Goal: Transaction & Acquisition: Purchase product/service

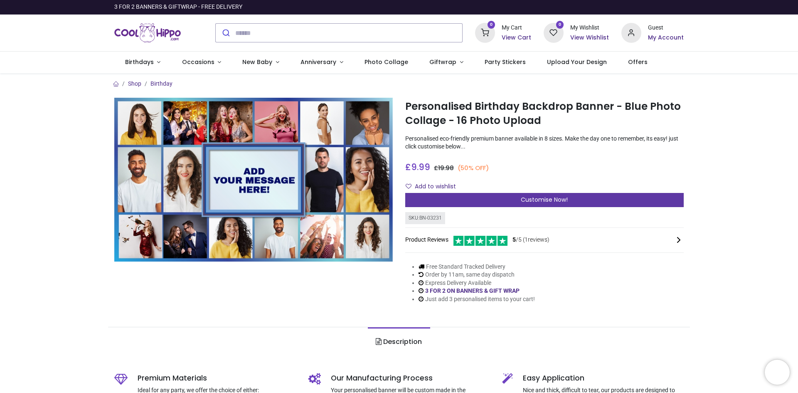
click at [536, 201] on span "Customise Now!" at bounding box center [544, 199] width 47 height 8
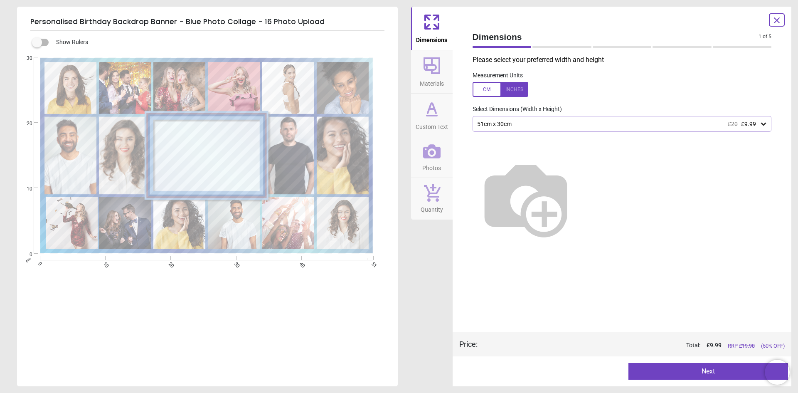
click at [541, 124] on div "51cm x 30cm £20 £9.99" at bounding box center [617, 124] width 283 height 7
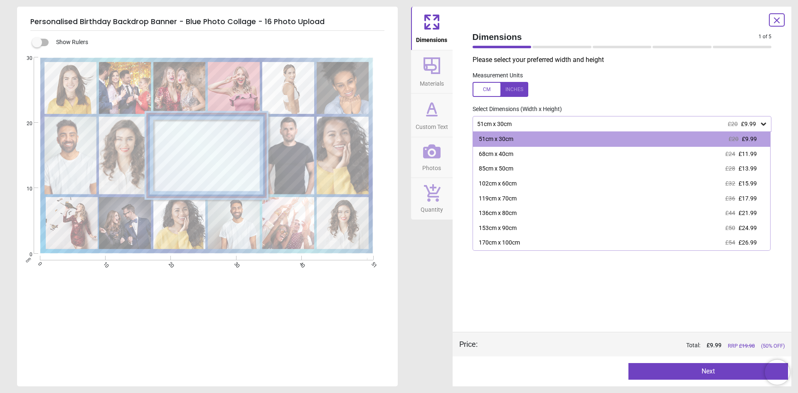
click at [541, 124] on div "51cm x 30cm £20 £9.99" at bounding box center [617, 124] width 283 height 7
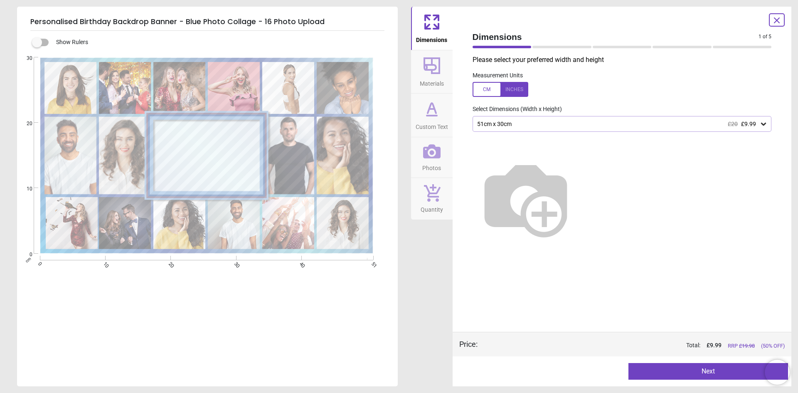
click at [541, 124] on div "51cm x 30cm £20 £9.99" at bounding box center [617, 124] width 283 height 7
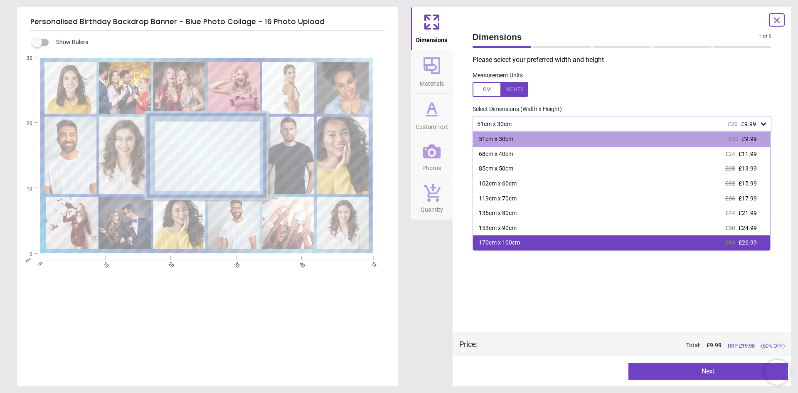
click at [518, 243] on div "170cm x 100cm" at bounding box center [499, 243] width 41 height 8
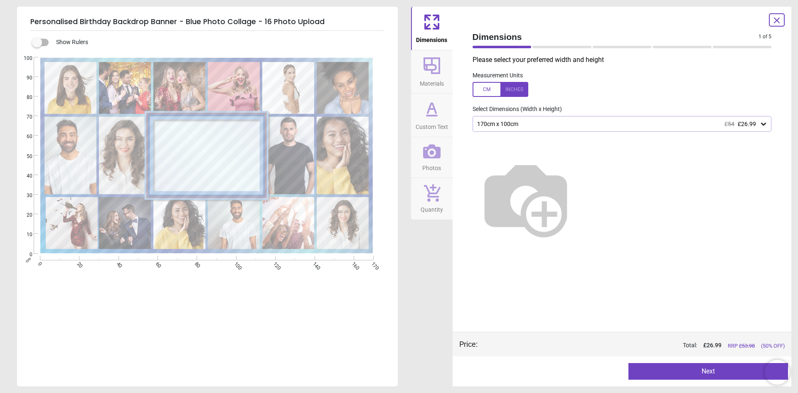
click at [487, 90] on div at bounding box center [500, 89] width 56 height 15
click at [515, 89] on div at bounding box center [500, 89] width 56 height 15
click at [522, 127] on div "170cm x 100cm £54 £26.99" at bounding box center [617, 124] width 283 height 7
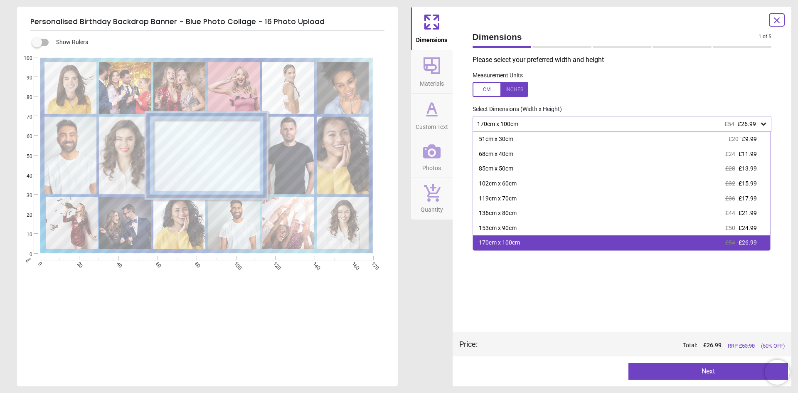
click at [529, 242] on div "170cm x 100cm £54 £26.99" at bounding box center [622, 242] width 298 height 15
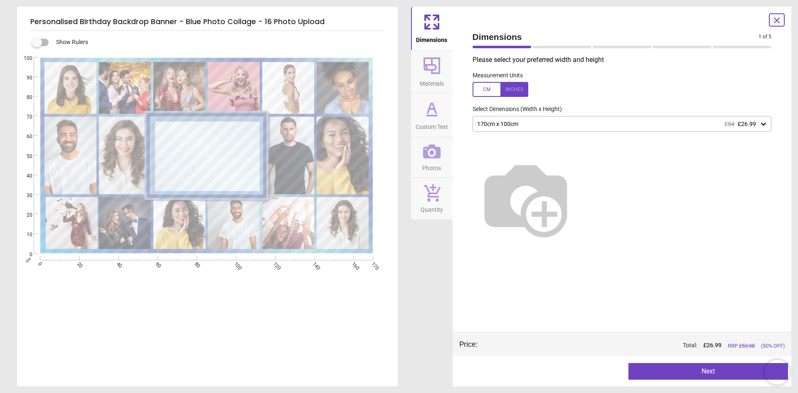
click at [704, 368] on button "Next" at bounding box center [708, 371] width 160 height 17
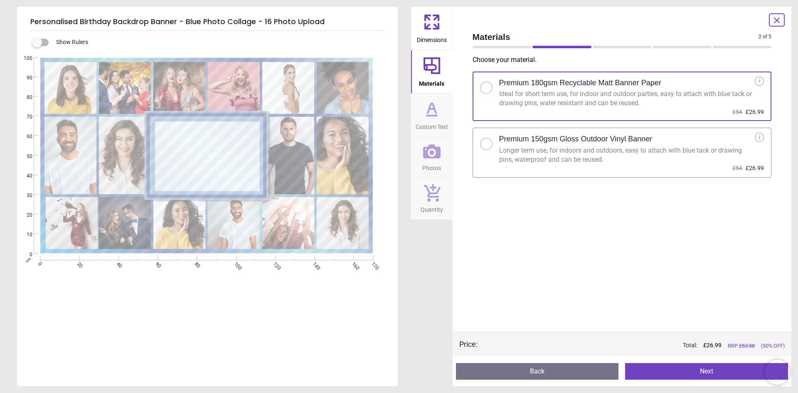
click at [512, 156] on div "Longer term use, for indoors and outdoors, easy to attach with blue tack or dra…" at bounding box center [627, 155] width 256 height 19
click at [699, 374] on button "Next" at bounding box center [706, 371] width 163 height 17
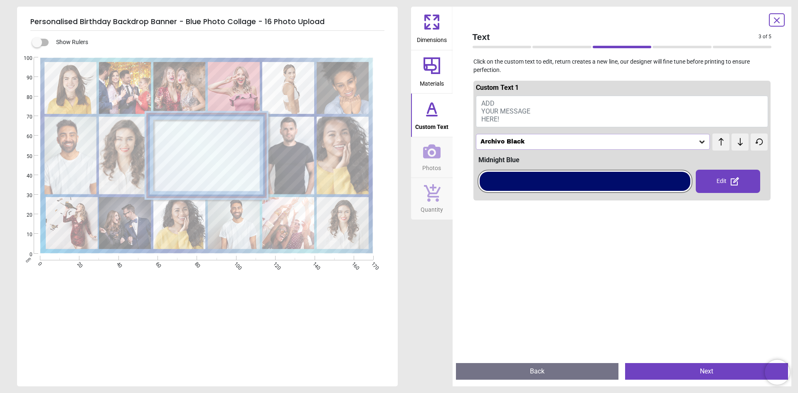
click at [486, 103] on span "ADD YOUR MESSAGE HERE!" at bounding box center [505, 111] width 49 height 24
click at [486, 116] on span "ADD YOUR MESSAGE HERE!" at bounding box center [505, 111] width 49 height 24
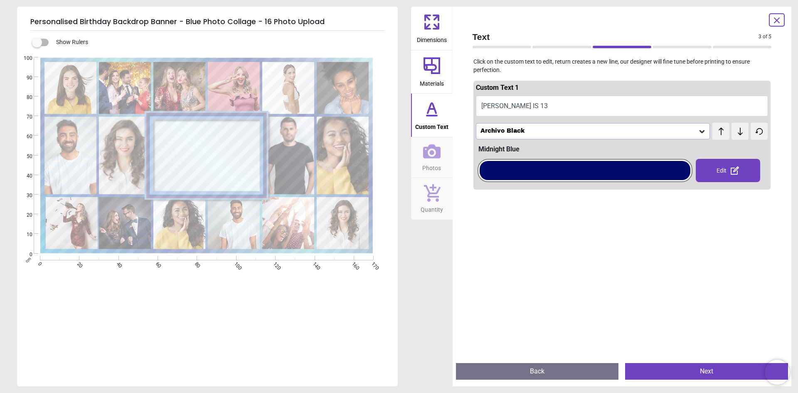
scroll to position [2, 0]
click at [500, 106] on button "HUGO IS 13!" at bounding box center [622, 106] width 293 height 21
click at [500, 105] on button "HUGO IS 13!" at bounding box center [622, 106] width 293 height 21
click at [524, 108] on button "HUGO IS 13!" at bounding box center [622, 106] width 293 height 21
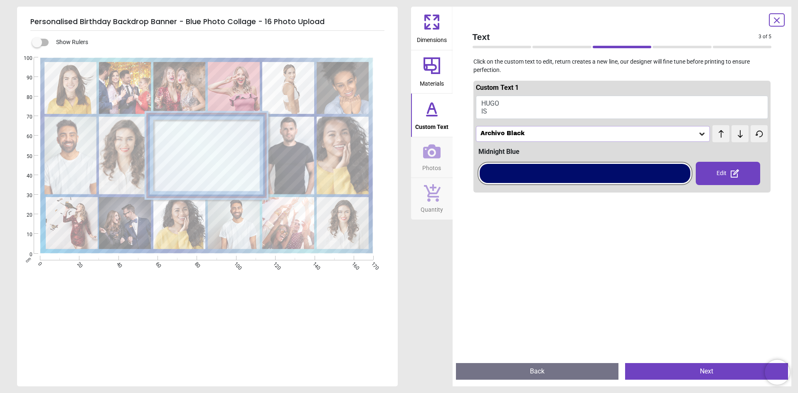
scroll to position [3, 0]
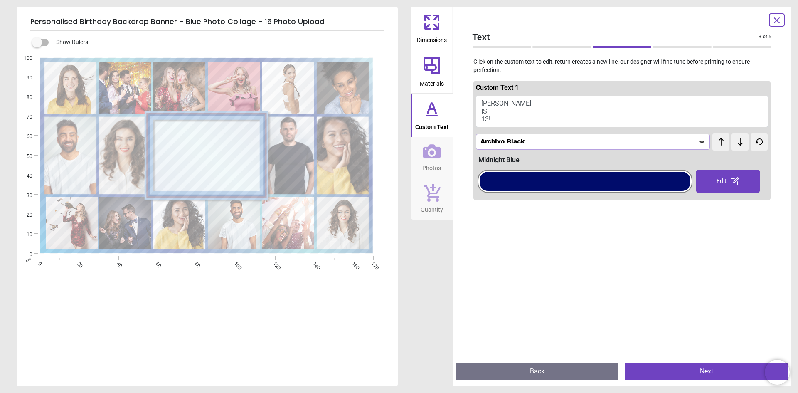
type textarea "**** ** ***"
click at [516, 146] on div "Archivo Black" at bounding box center [593, 142] width 234 height 16
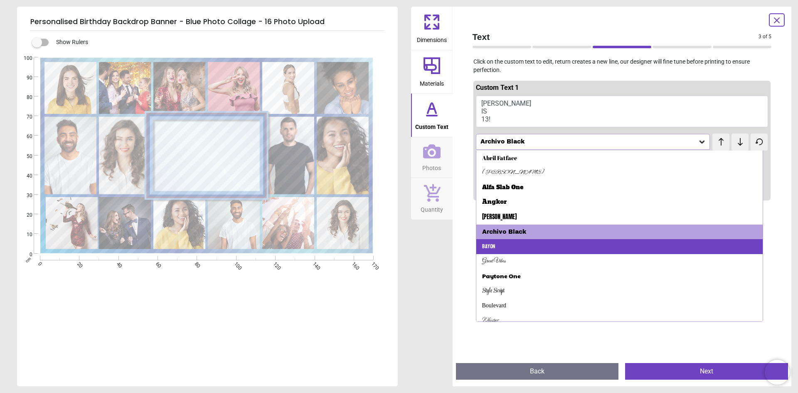
click at [537, 251] on div "Bayon" at bounding box center [619, 246] width 287 height 15
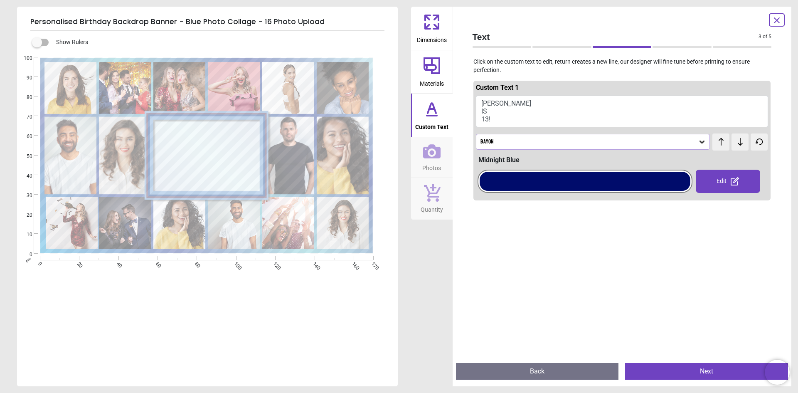
scroll to position [0, 0]
click at [528, 135] on div "Bayon" at bounding box center [593, 142] width 234 height 16
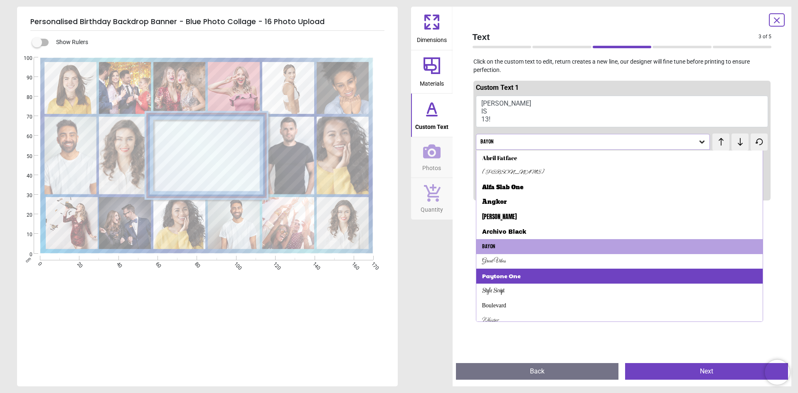
click at [523, 275] on div "Paytone One" at bounding box center [619, 275] width 287 height 15
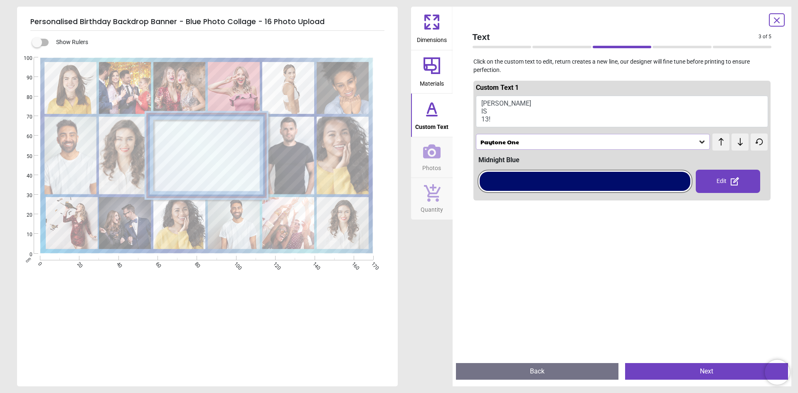
click at [572, 187] on div at bounding box center [585, 181] width 211 height 19
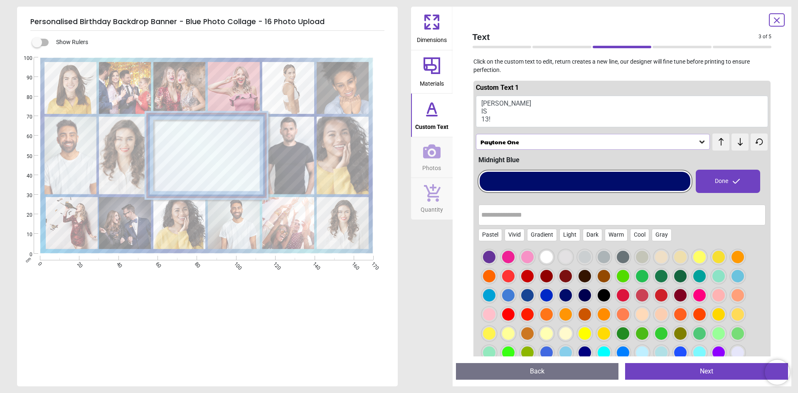
click at [572, 187] on div at bounding box center [585, 181] width 211 height 19
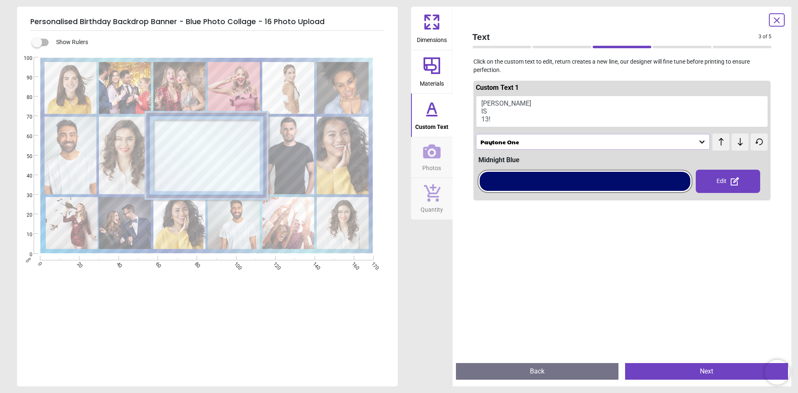
click at [572, 187] on div at bounding box center [585, 181] width 211 height 19
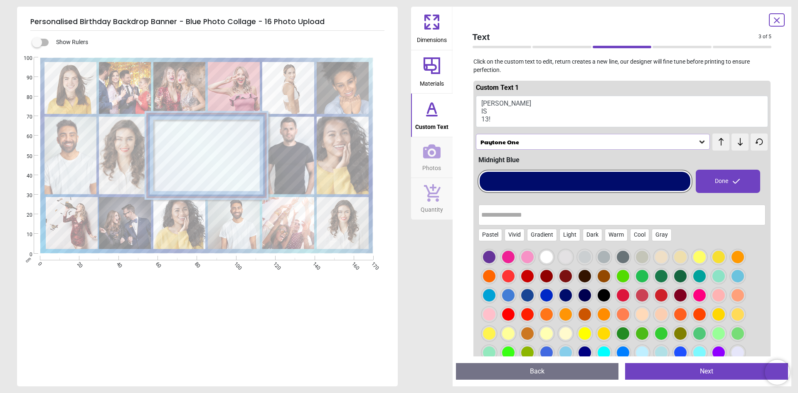
click at [676, 346] on div at bounding box center [680, 352] width 12 height 12
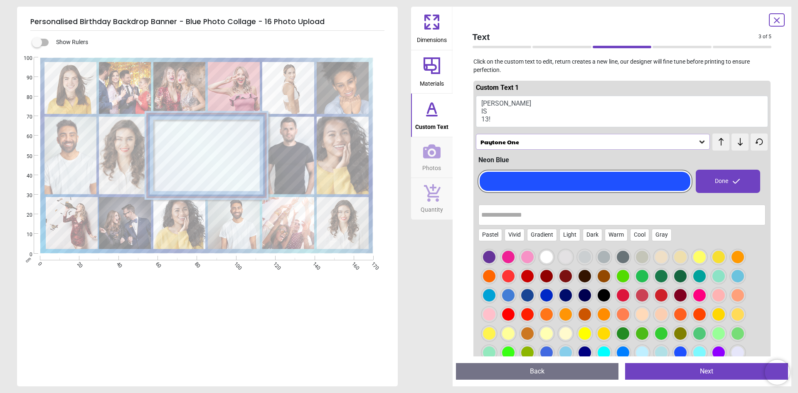
click at [676, 350] on div at bounding box center [680, 352] width 12 height 12
click at [721, 177] on div "Done" at bounding box center [728, 181] width 64 height 23
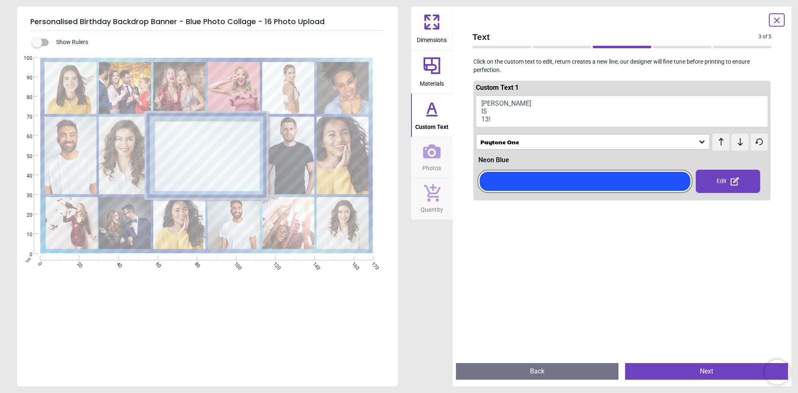
click at [674, 374] on button "Next" at bounding box center [706, 371] width 163 height 17
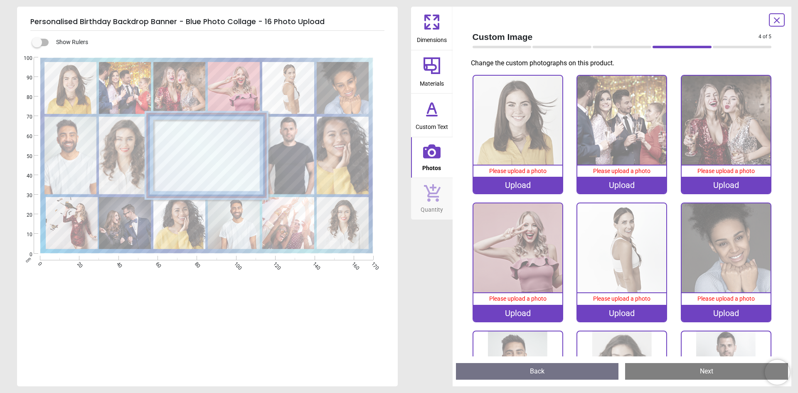
click at [508, 187] on div "Upload" at bounding box center [517, 185] width 89 height 17
click at [513, 185] on div "Upload" at bounding box center [517, 185] width 89 height 17
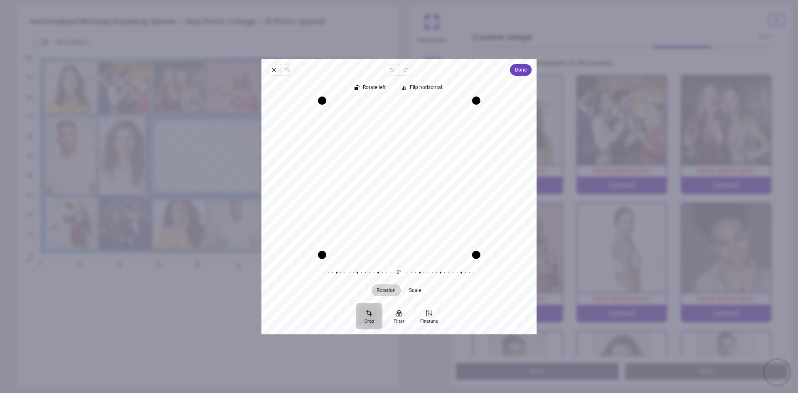
drag, startPoint x: 475, startPoint y: 256, endPoint x: 462, endPoint y: 270, distance: 18.5
click at [462, 270] on div "Rotate left Flip horizontal Recenter Rotation Scale 0° Reset" at bounding box center [398, 189] width 275 height 227
click at [397, 254] on div "Recenter" at bounding box center [399, 177] width 262 height 154
drag, startPoint x: 397, startPoint y: 169, endPoint x: 399, endPoint y: 123, distance: 45.3
click at [399, 123] on div "Recenter" at bounding box center [399, 177] width 262 height 154
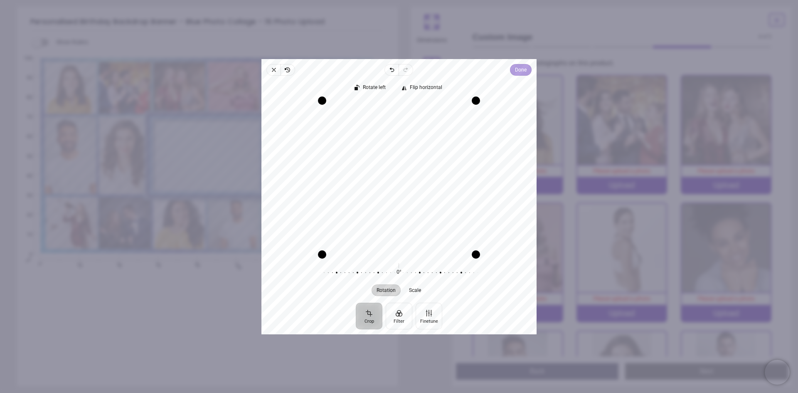
click at [515, 73] on span "Done" at bounding box center [521, 70] width 12 height 10
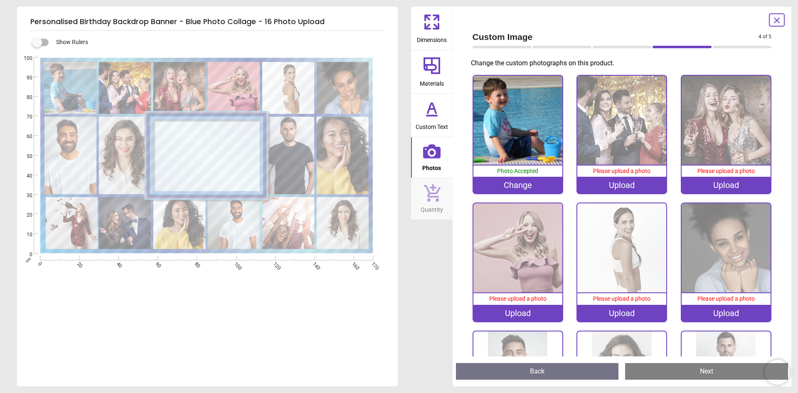
click at [637, 184] on div "Upload" at bounding box center [621, 185] width 89 height 17
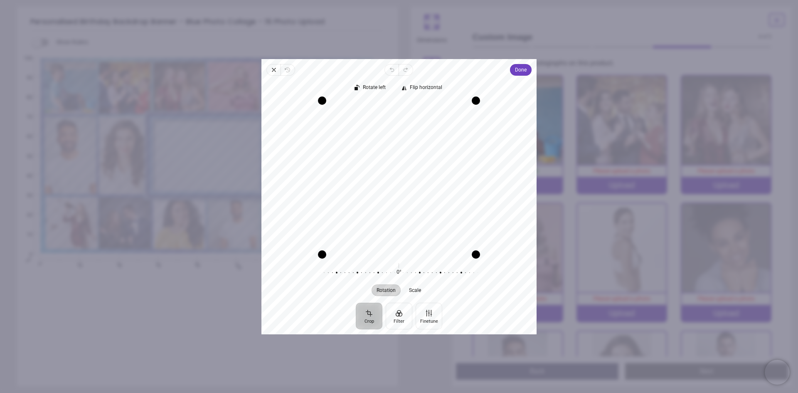
drag, startPoint x: 390, startPoint y: 223, endPoint x: 384, endPoint y: 224, distance: 5.9
click at [384, 224] on div "Recenter" at bounding box center [399, 177] width 262 height 154
drag, startPoint x: 324, startPoint y: 102, endPoint x: 335, endPoint y: 129, distance: 29.1
click at [335, 129] on div "Recenter" at bounding box center [399, 177] width 262 height 154
drag, startPoint x: 478, startPoint y: 117, endPoint x: 443, endPoint y: 121, distance: 34.6
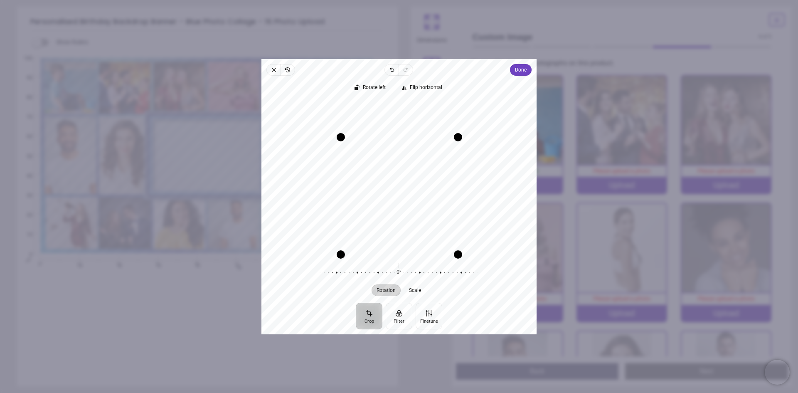
click at [443, 121] on div "Recenter" at bounding box center [399, 177] width 262 height 154
click at [517, 70] on span "Done" at bounding box center [521, 70] width 12 height 10
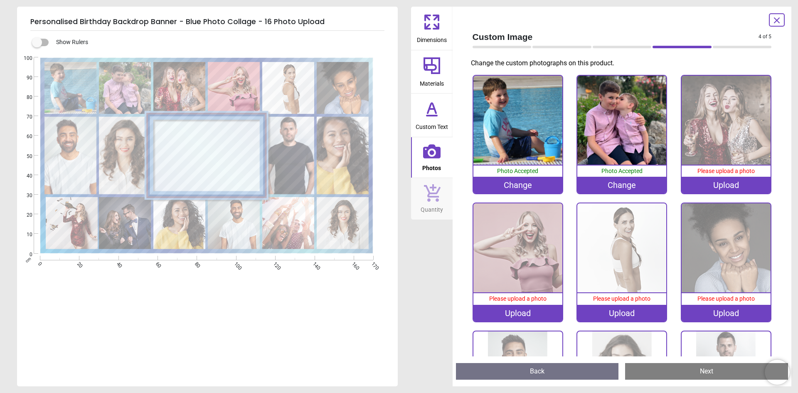
click at [719, 181] on div "Upload" at bounding box center [725, 185] width 89 height 17
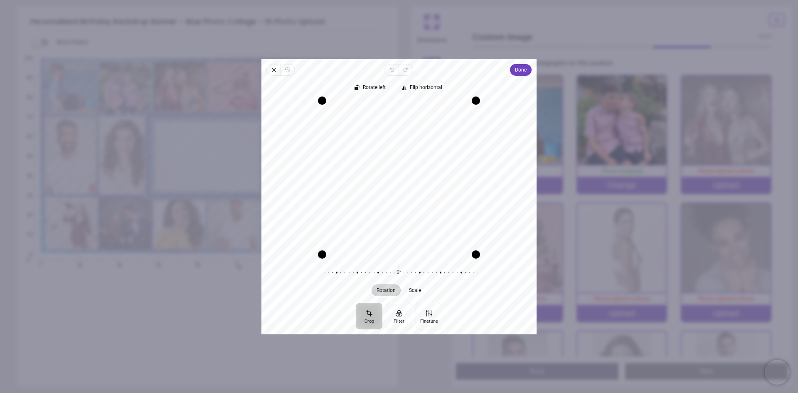
drag, startPoint x: 411, startPoint y: 207, endPoint x: 411, endPoint y: 224, distance: 17.0
click at [411, 224] on div "Recenter" at bounding box center [399, 177] width 262 height 154
click at [269, 74] on span "Close" at bounding box center [273, 70] width 14 height 12
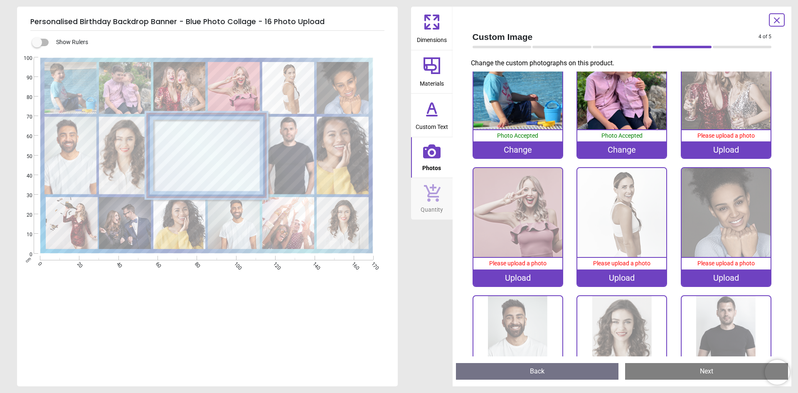
scroll to position [249, 0]
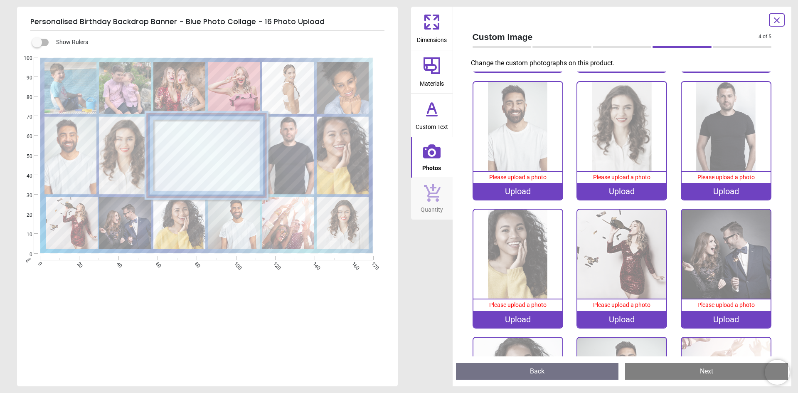
click at [502, 191] on div "Upload" at bounding box center [517, 191] width 89 height 17
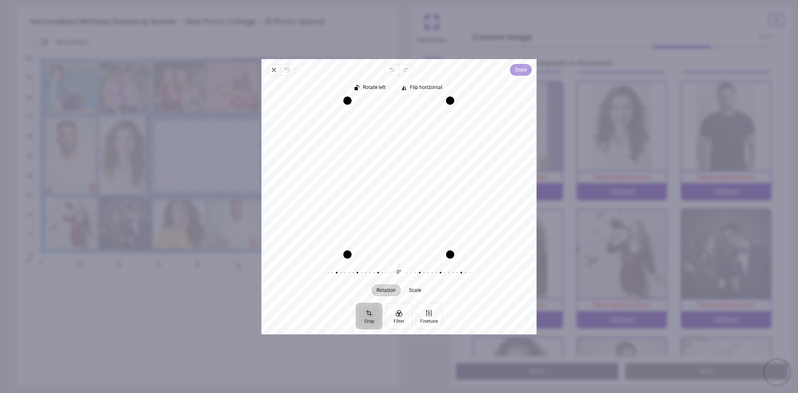
click at [517, 68] on span "Done" at bounding box center [521, 70] width 12 height 10
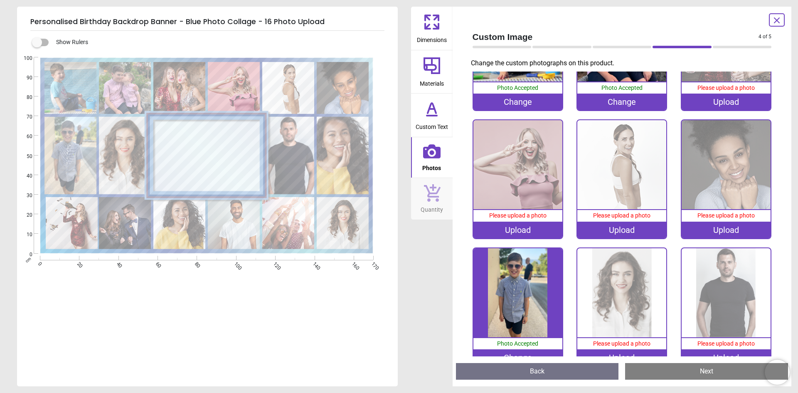
scroll to position [0, 0]
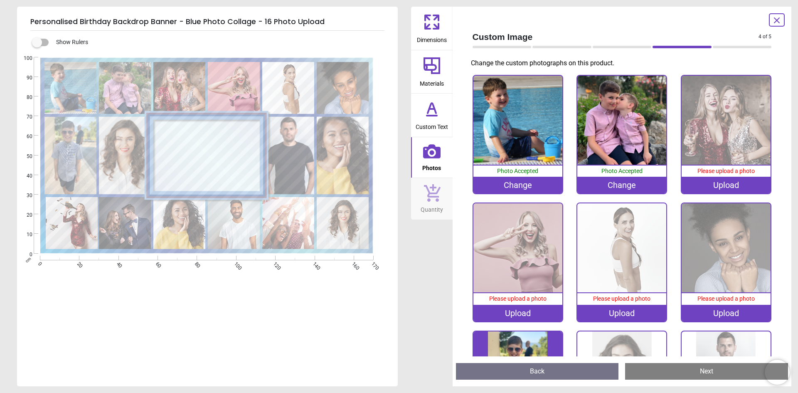
click at [711, 181] on div "Upload" at bounding box center [725, 185] width 89 height 17
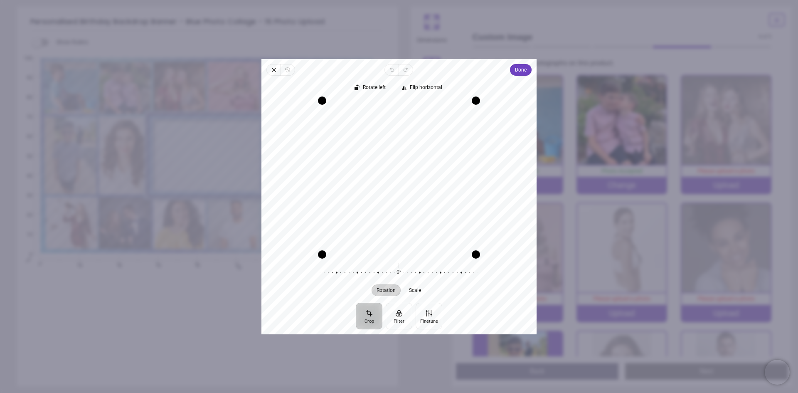
drag, startPoint x: 462, startPoint y: 227, endPoint x: 440, endPoint y: 225, distance: 22.5
click at [440, 225] on div "Recenter" at bounding box center [399, 177] width 262 height 154
click at [522, 71] on span "Done" at bounding box center [521, 70] width 12 height 10
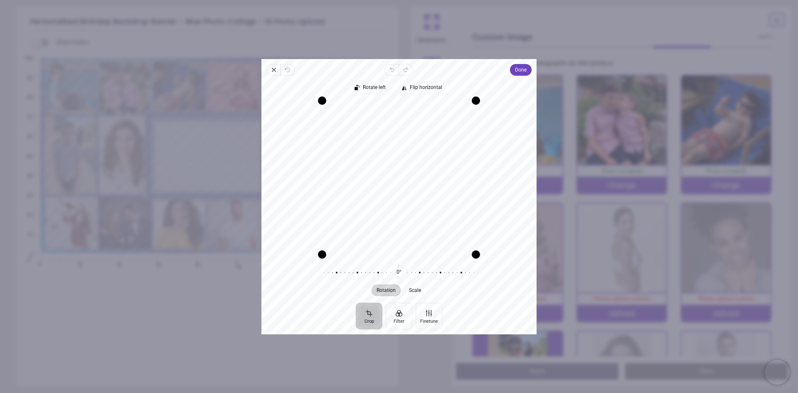
drag, startPoint x: 406, startPoint y: 222, endPoint x: 407, endPoint y: 198, distance: 24.1
click at [407, 198] on div "Recenter" at bounding box center [399, 177] width 262 height 154
drag, startPoint x: 323, startPoint y: 104, endPoint x: 361, endPoint y: 108, distance: 38.0
click at [361, 108] on div "Recenter" at bounding box center [399, 177] width 262 height 154
click at [524, 72] on span "Done" at bounding box center [521, 70] width 12 height 10
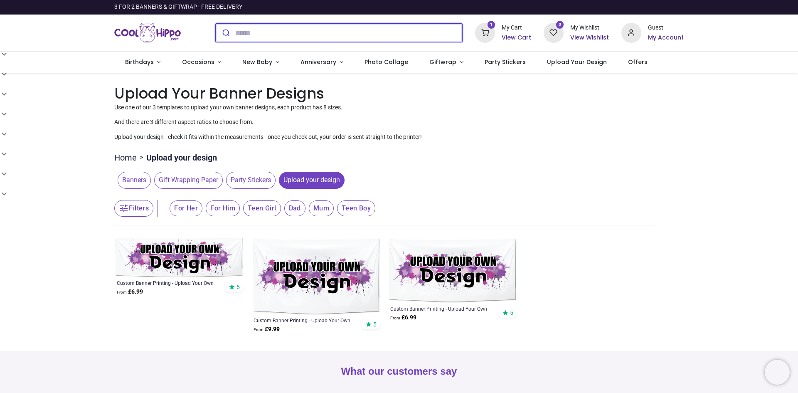
click at [253, 34] on input "search" at bounding box center [348, 33] width 227 height 18
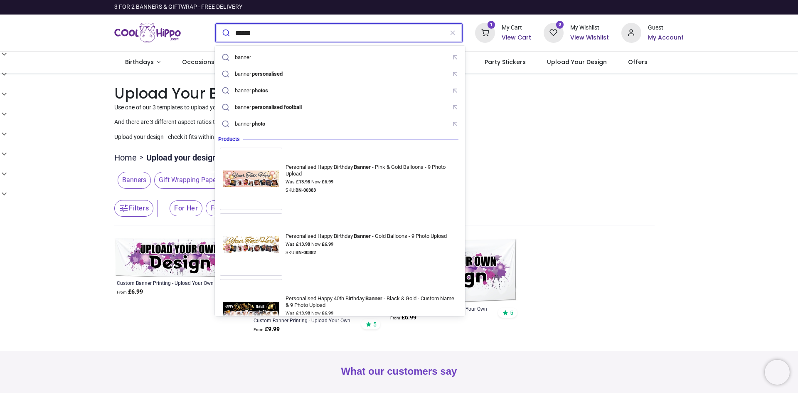
type input "******"
click at [216, 24] on button "submit" at bounding box center [226, 33] width 20 height 18
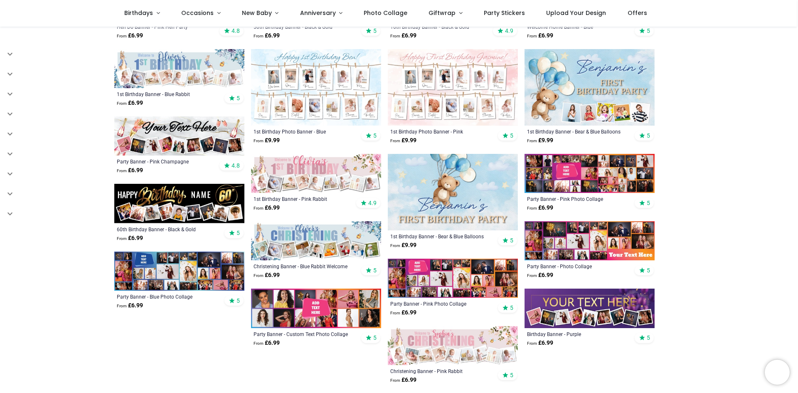
scroll to position [499, 0]
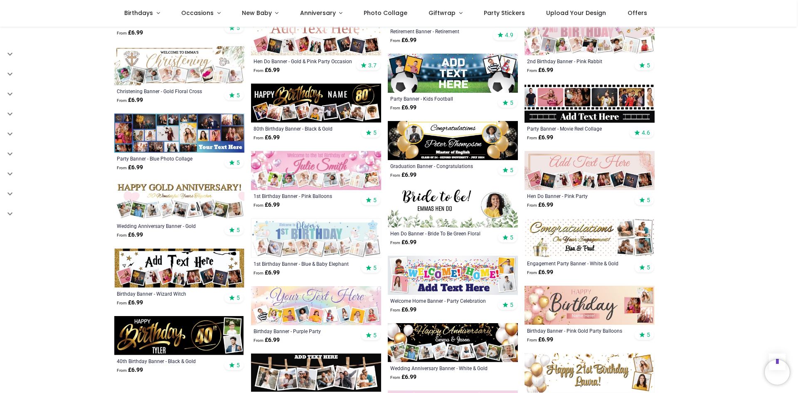
scroll to position [706, 0]
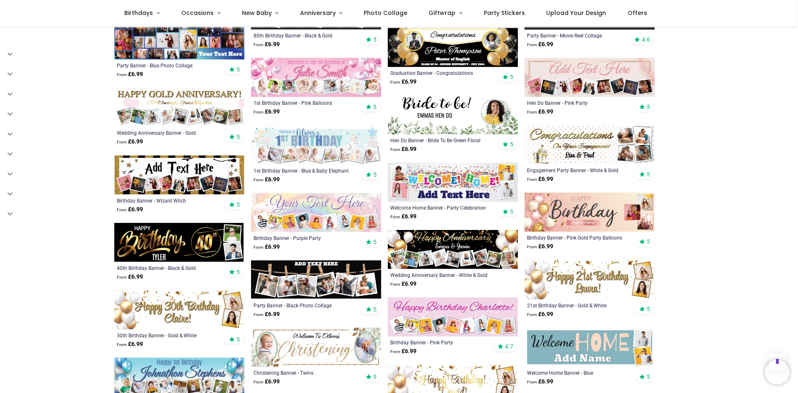
scroll to position [790, 0]
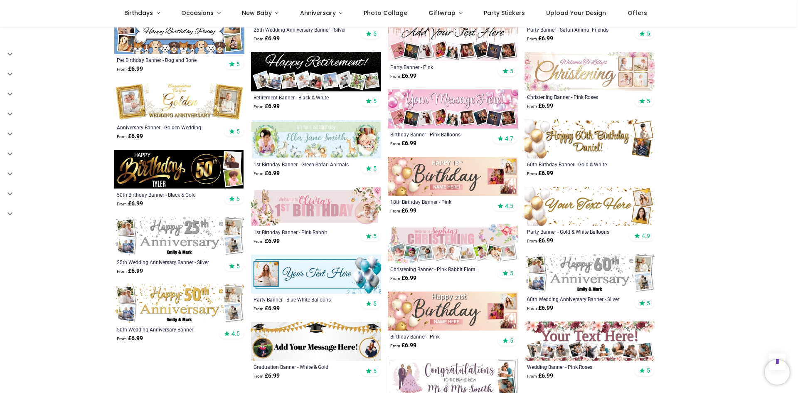
scroll to position [1205, 0]
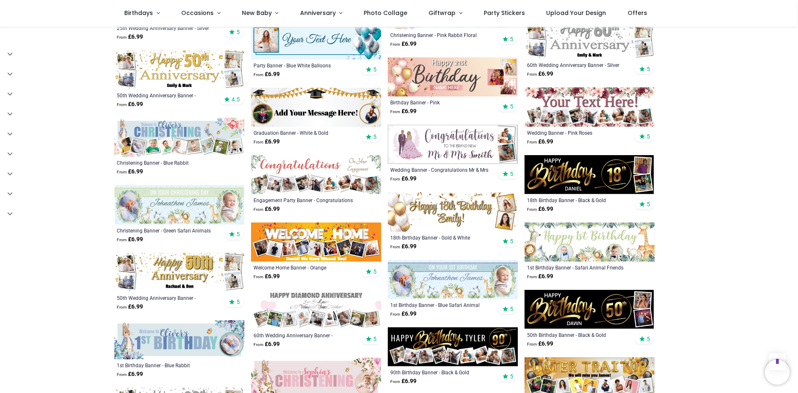
scroll to position [1454, 0]
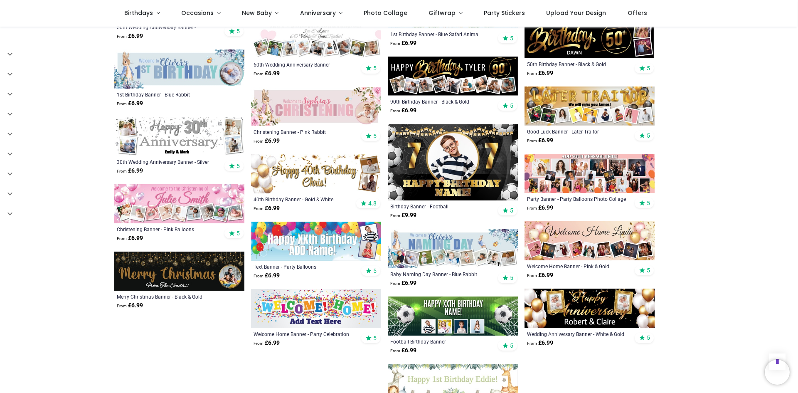
scroll to position [1870, 0]
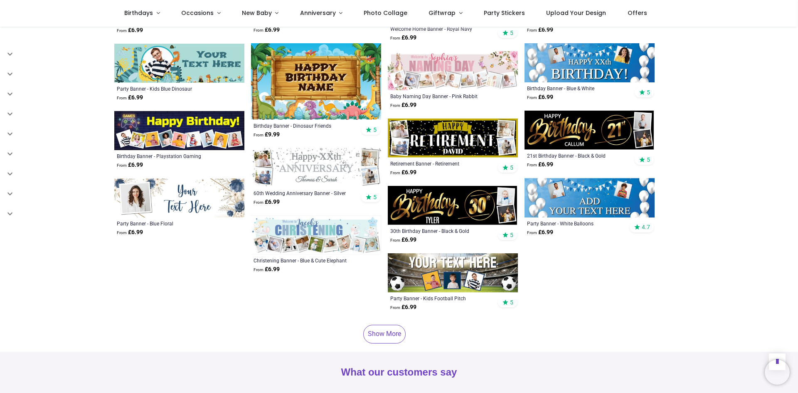
scroll to position [2285, 0]
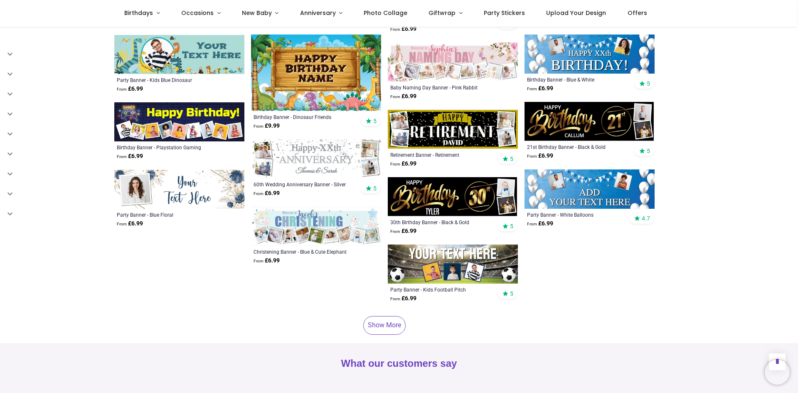
click at [389, 316] on link "Show More" at bounding box center [384, 325] width 42 height 18
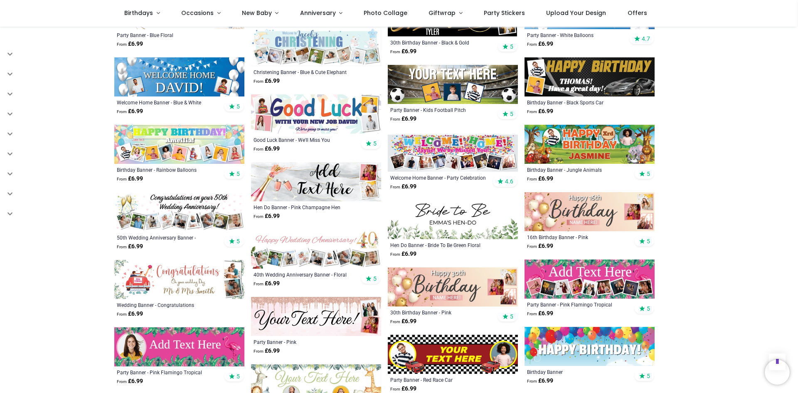
scroll to position [2535, 0]
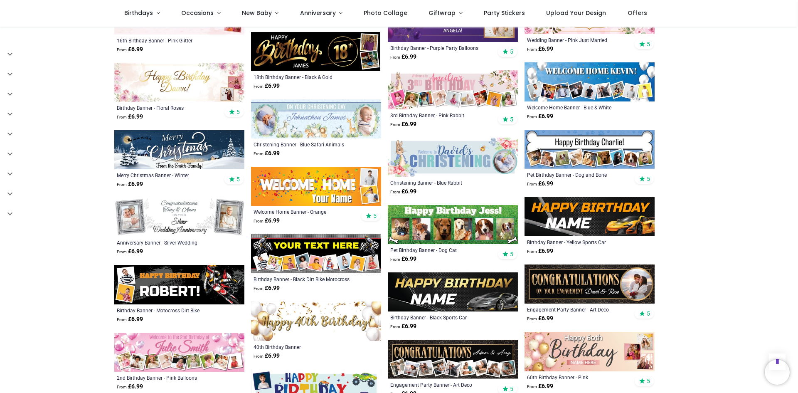
scroll to position [3158, 0]
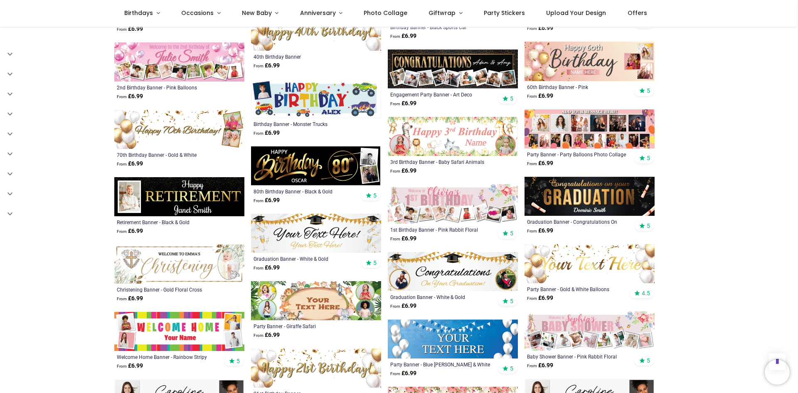
scroll to position [3491, 0]
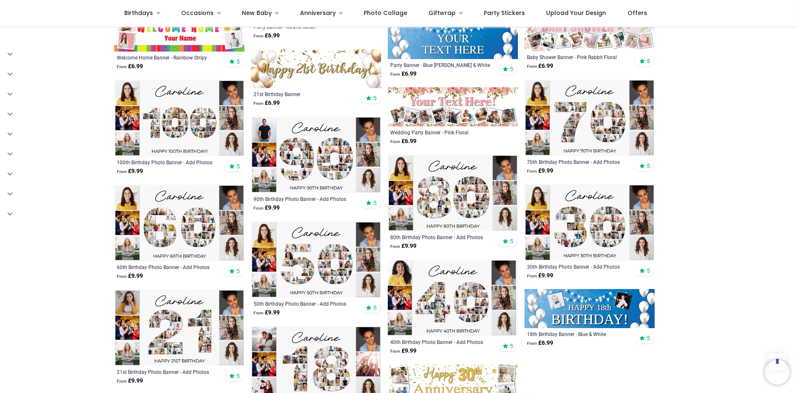
scroll to position [3657, 0]
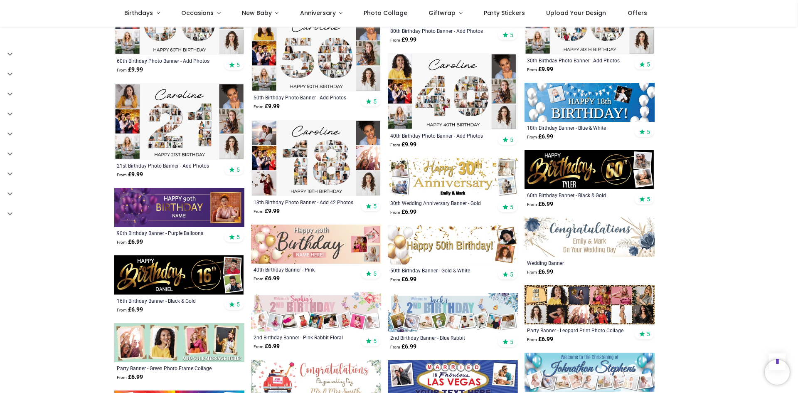
scroll to position [3865, 0]
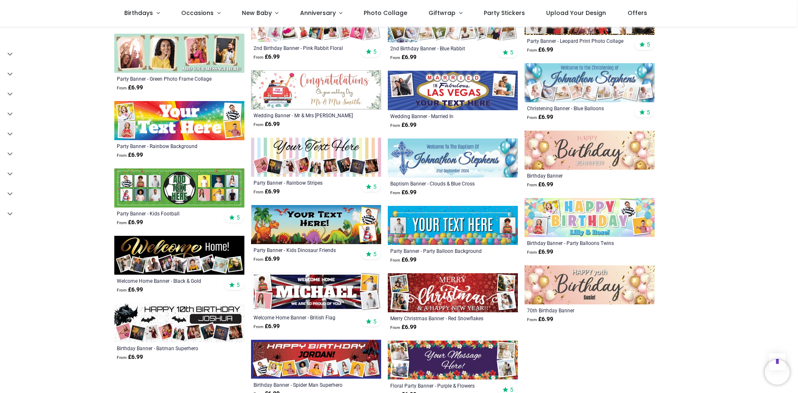
scroll to position [4155, 0]
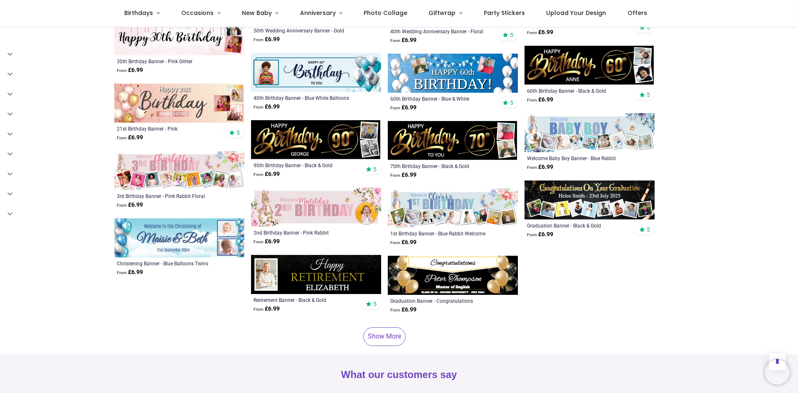
scroll to position [4737, 0]
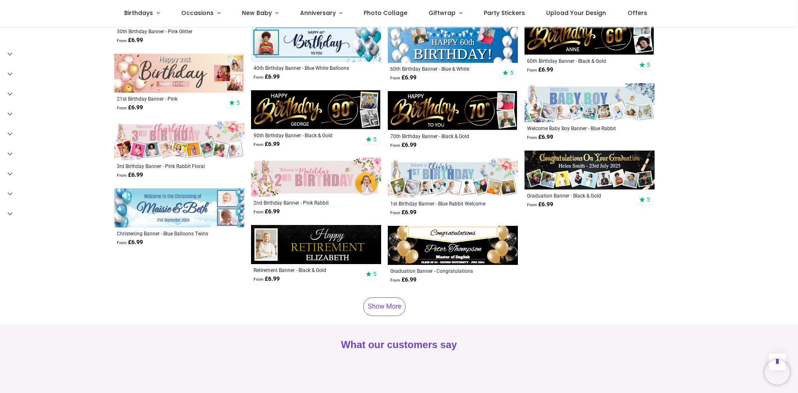
click at [374, 297] on link "Show More" at bounding box center [384, 306] width 42 height 18
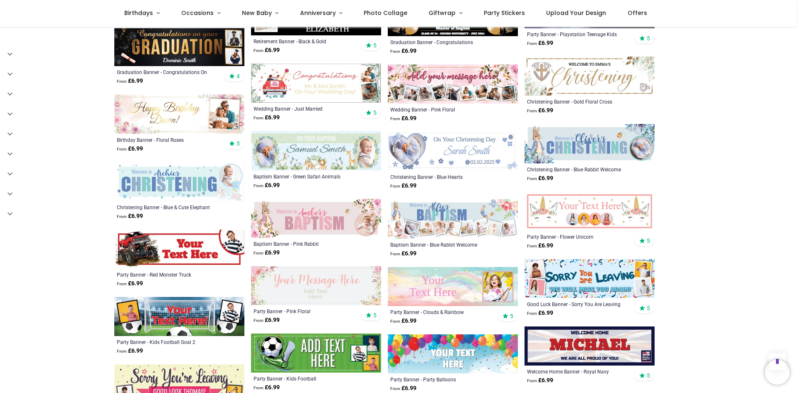
scroll to position [5028, 0]
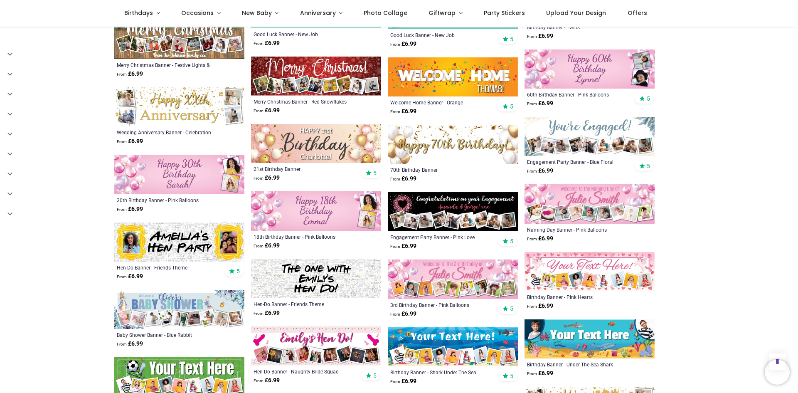
scroll to position [5402, 0]
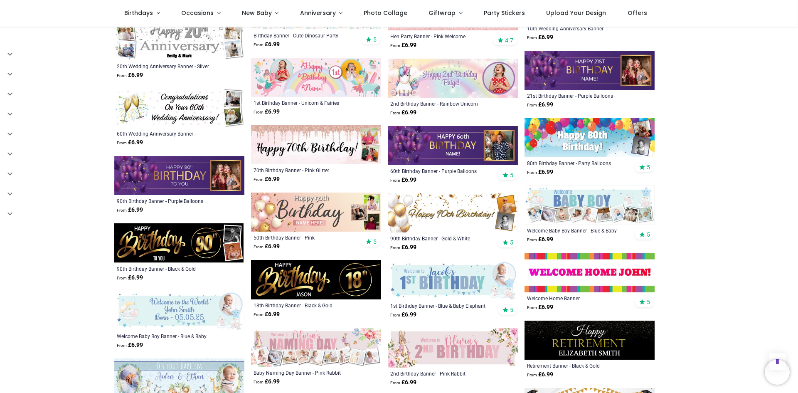
scroll to position [5818, 0]
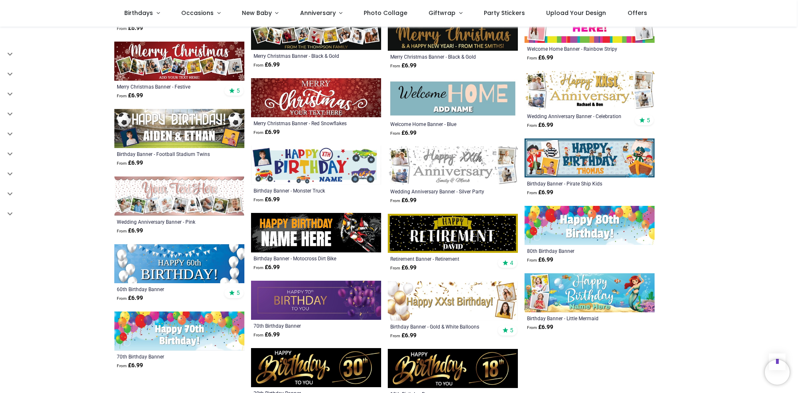
scroll to position [7023, 0]
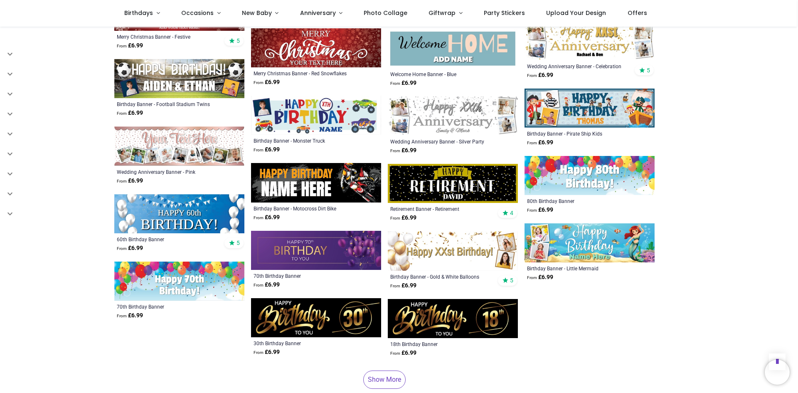
click at [389, 370] on link "Show More" at bounding box center [384, 379] width 42 height 18
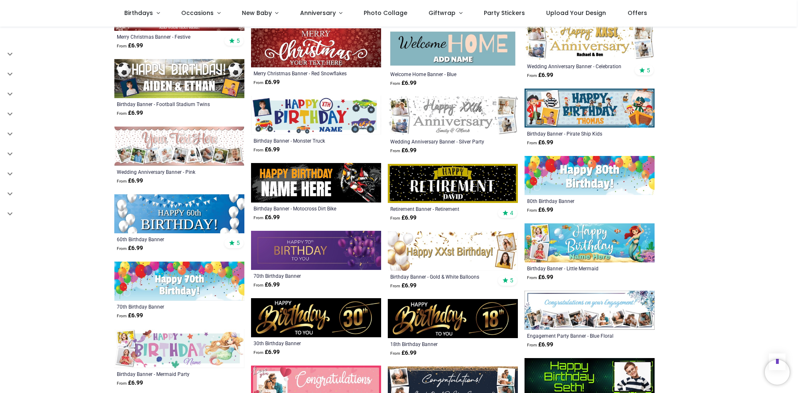
scroll to position [7230, 0]
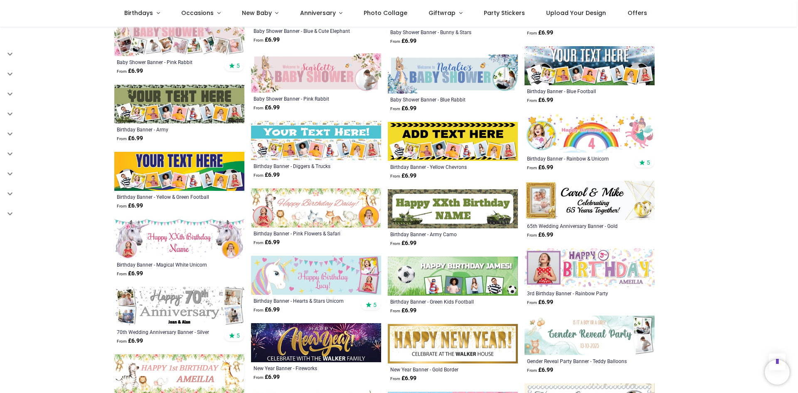
scroll to position [7604, 0]
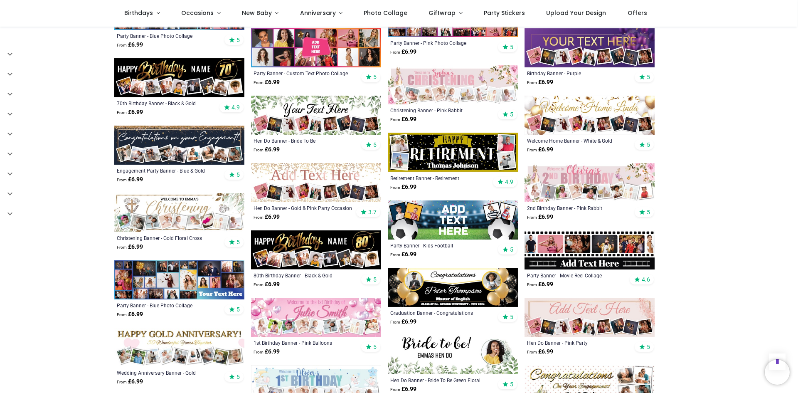
scroll to position [83, 0]
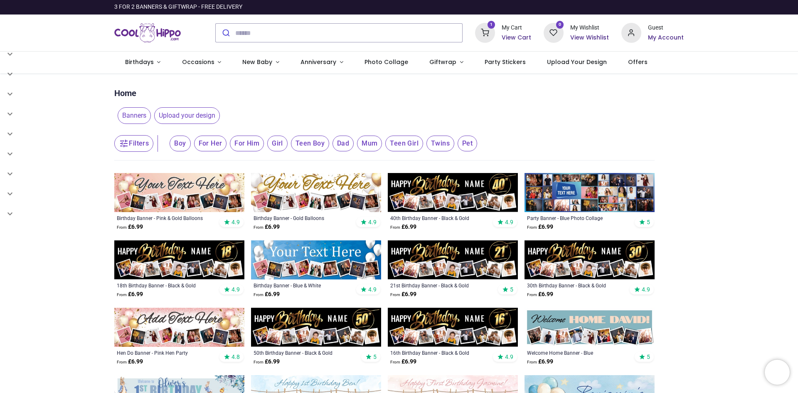
click at [140, 147] on button "Filters" at bounding box center [133, 143] width 39 height 17
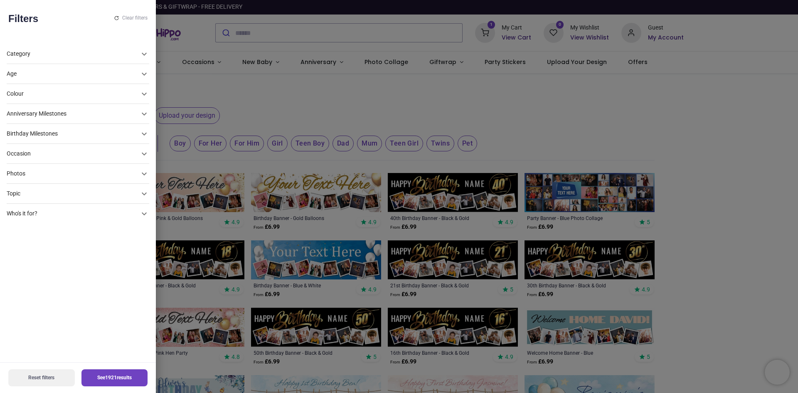
click at [21, 175] on div "Photos" at bounding box center [73, 174] width 133 height 8
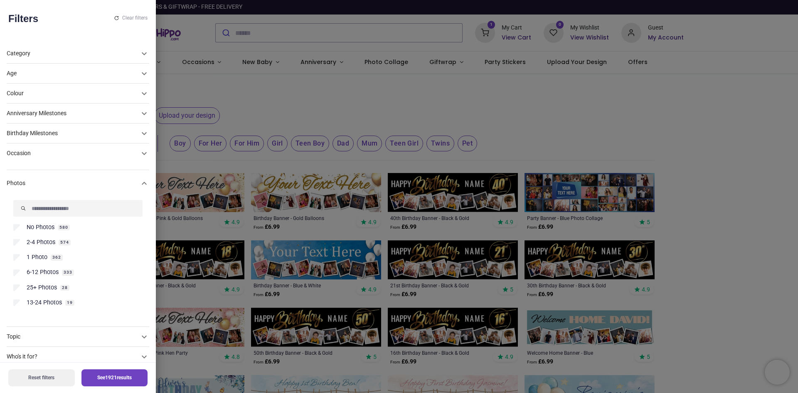
scroll to position [11, 0]
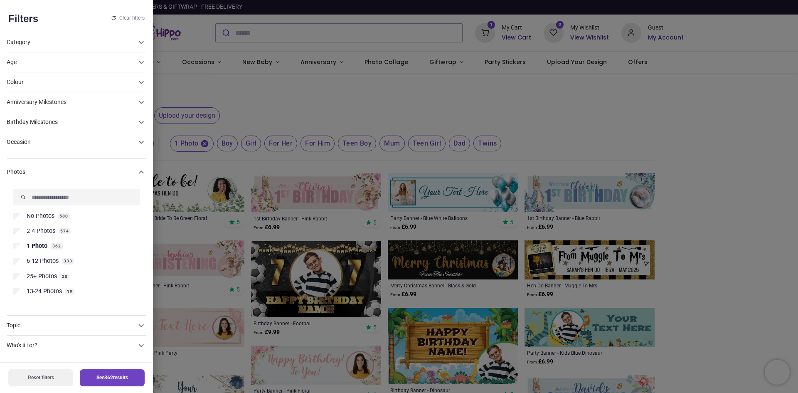
click at [18, 146] on div "Occasion" at bounding box center [72, 142] width 130 height 8
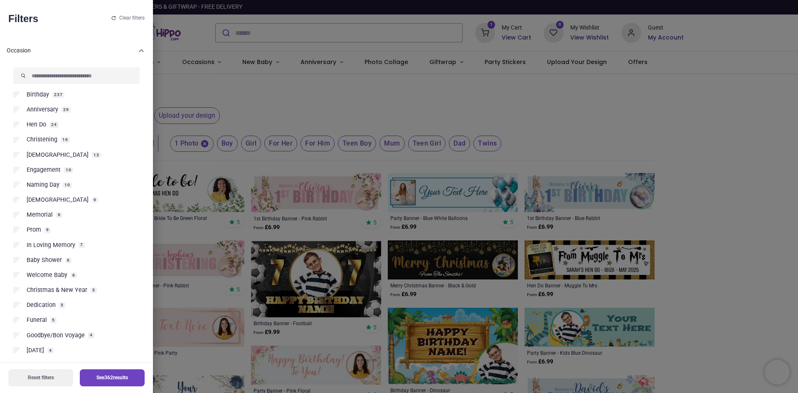
scroll to position [113, 0]
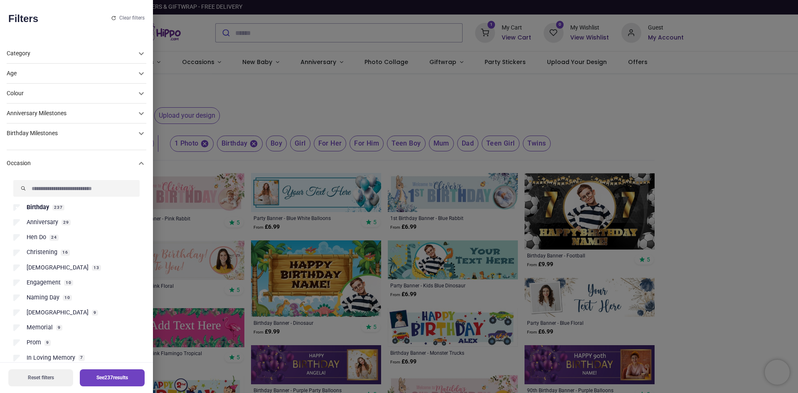
click at [19, 55] on div "Category" at bounding box center [72, 53] width 130 height 8
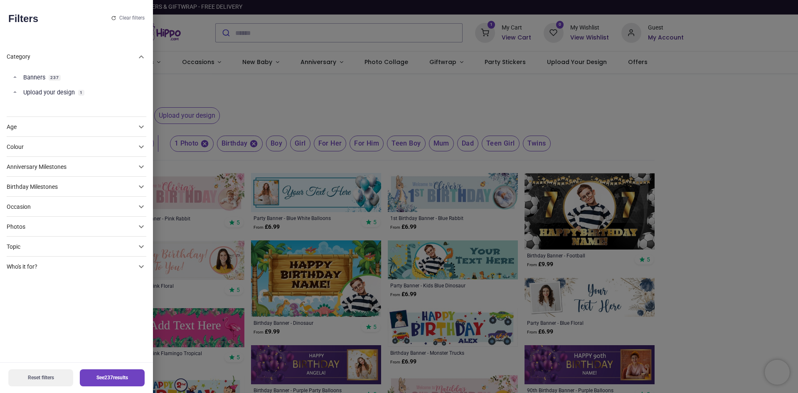
click at [85, 382] on button "See 237 results" at bounding box center [112, 377] width 65 height 17
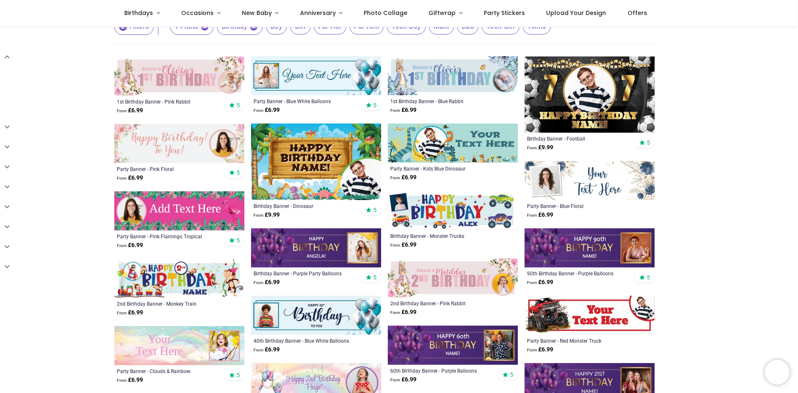
scroll to position [83, 0]
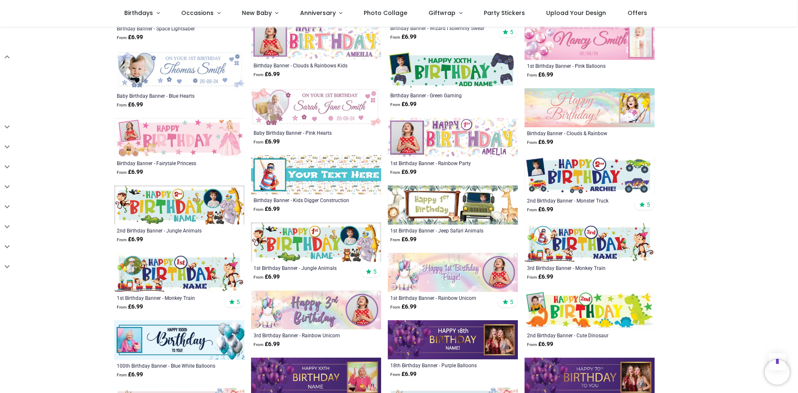
scroll to position [873, 0]
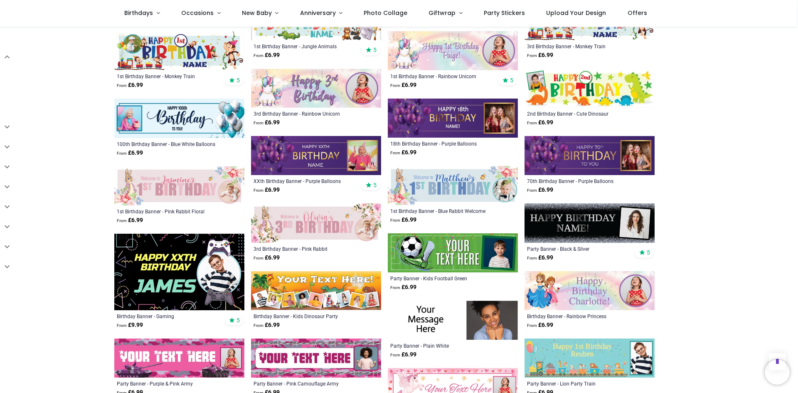
scroll to position [1122, 0]
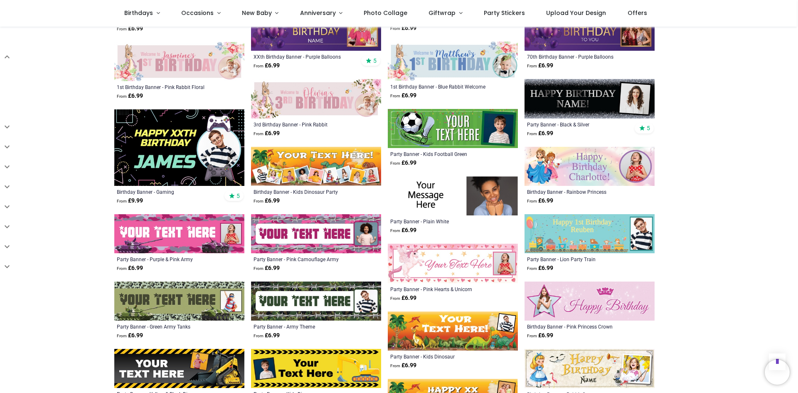
scroll to position [1288, 0]
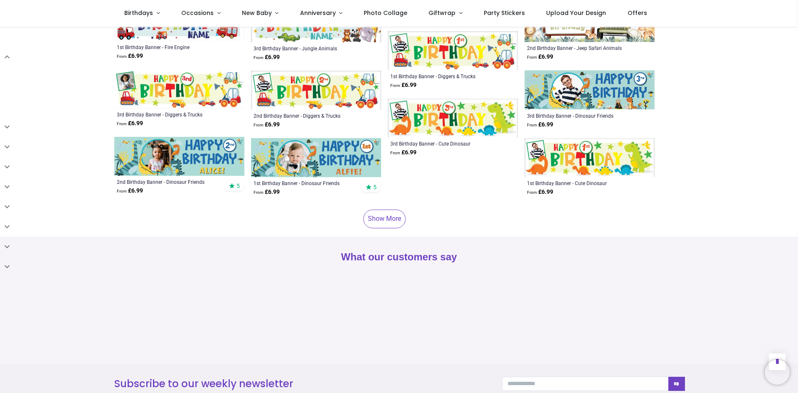
scroll to position [2327, 0]
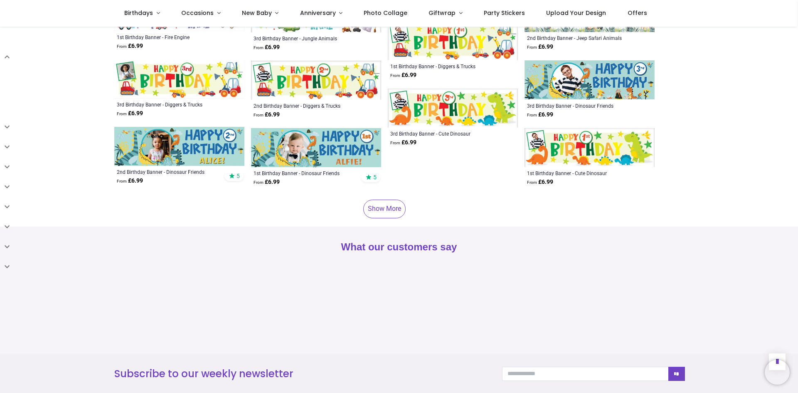
click at [368, 203] on link "Show More" at bounding box center [384, 208] width 42 height 18
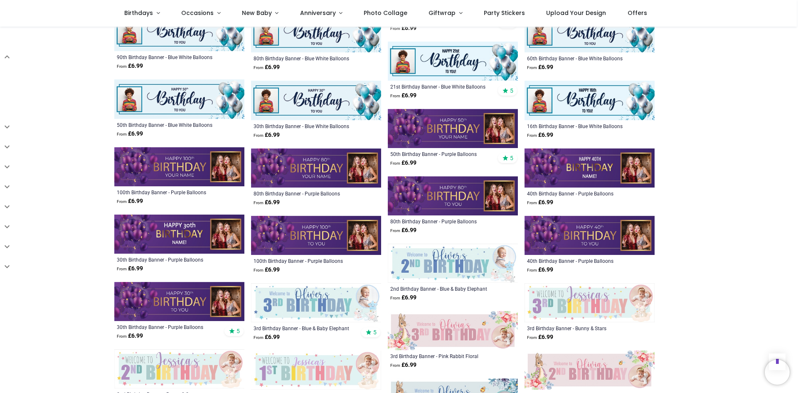
scroll to position [2784, 0]
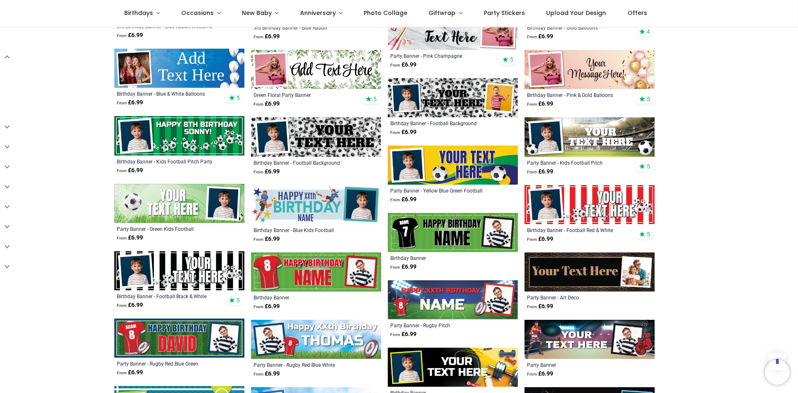
scroll to position [3158, 0]
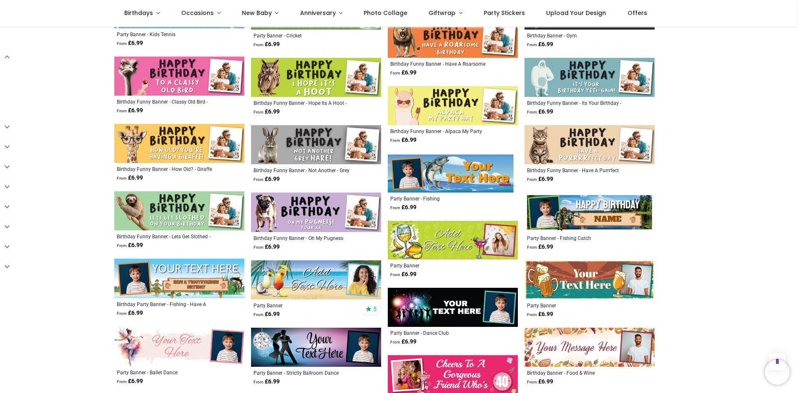
scroll to position [3449, 0]
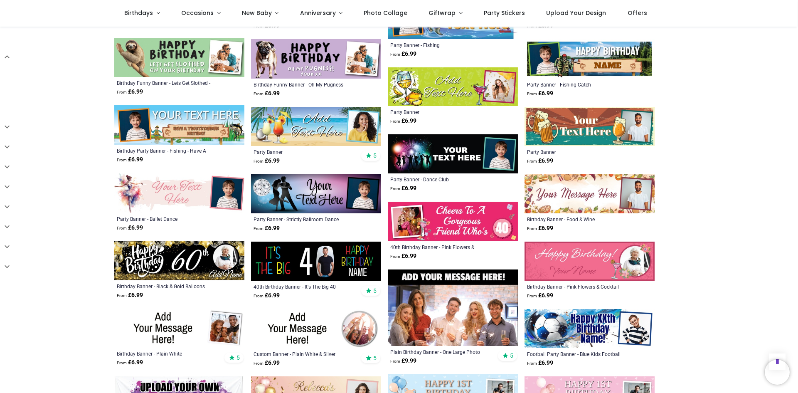
scroll to position [3574, 0]
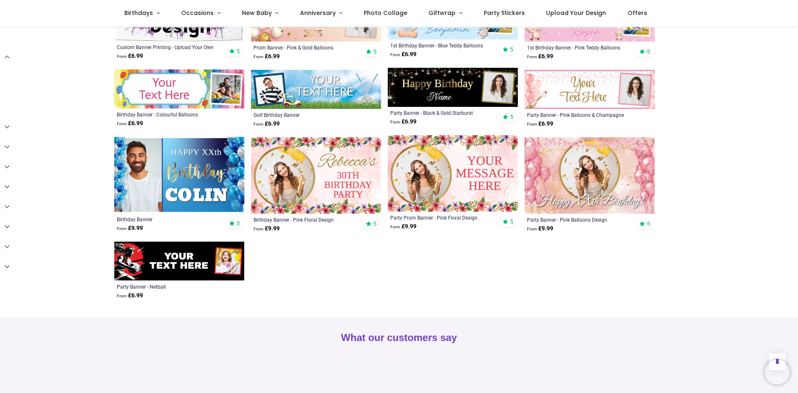
scroll to position [3948, 0]
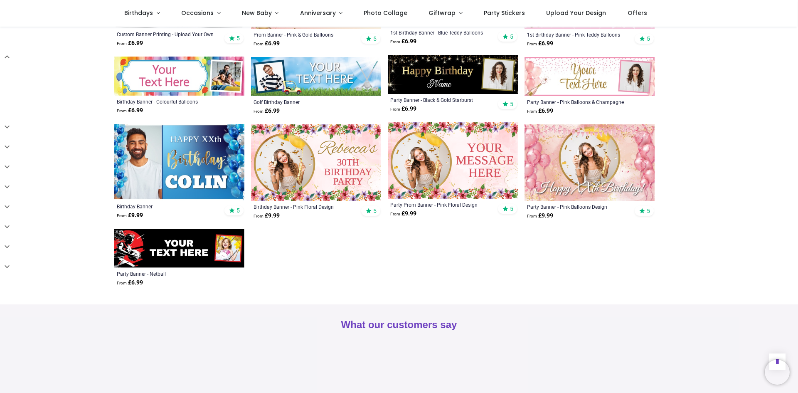
click at [135, 151] on img at bounding box center [179, 162] width 130 height 76
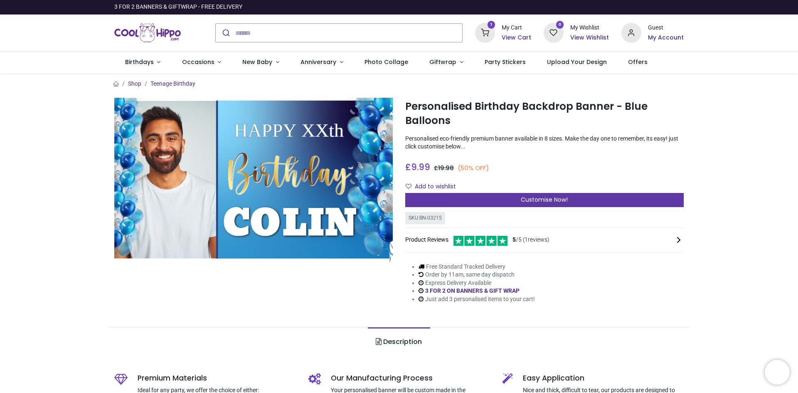
click at [526, 199] on span "Customise Now!" at bounding box center [544, 199] width 47 height 8
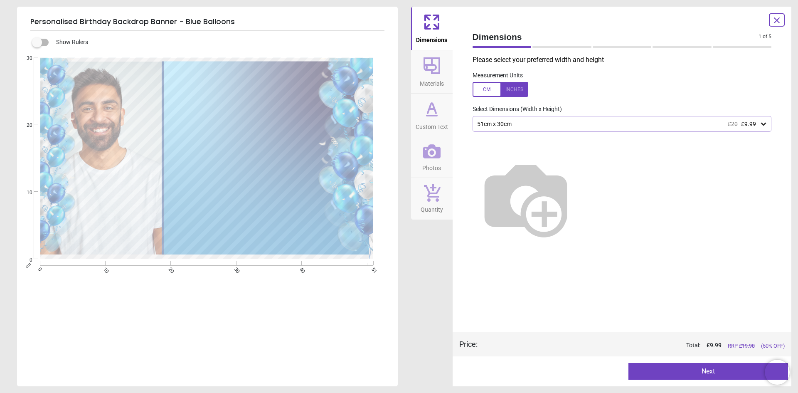
click at [522, 133] on div at bounding box center [622, 195] width 312 height 127
click at [521, 130] on div "51cm x 30cm £20 £9.99" at bounding box center [621, 124] width 299 height 16
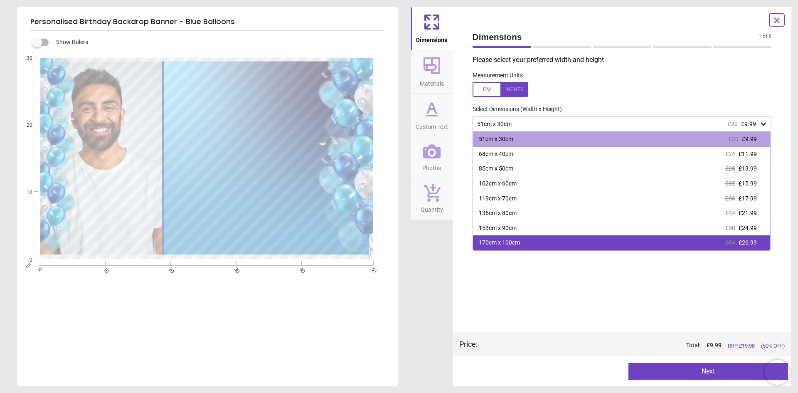
click at [514, 242] on div "170cm x 100cm" at bounding box center [499, 243] width 41 height 8
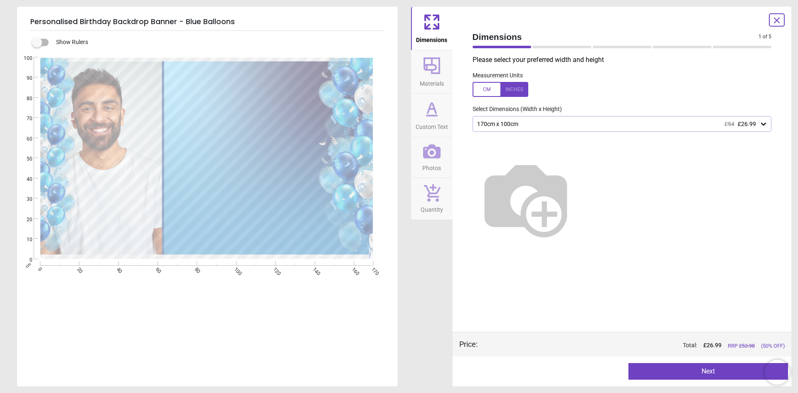
click at [718, 368] on button "Next" at bounding box center [708, 371] width 160 height 17
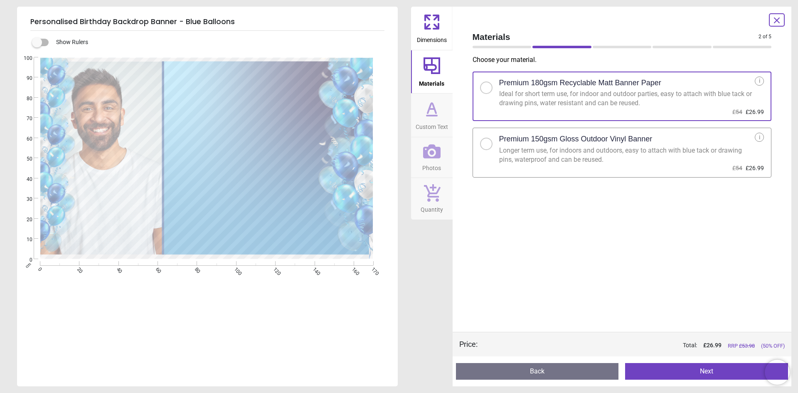
click at [489, 152] on label "Premium 150gsm Gloss Outdoor Vinyl Banner Longer term use, for indoors and outd…" at bounding box center [621, 153] width 299 height 50
click at [690, 371] on button "Next" at bounding box center [706, 371] width 163 height 17
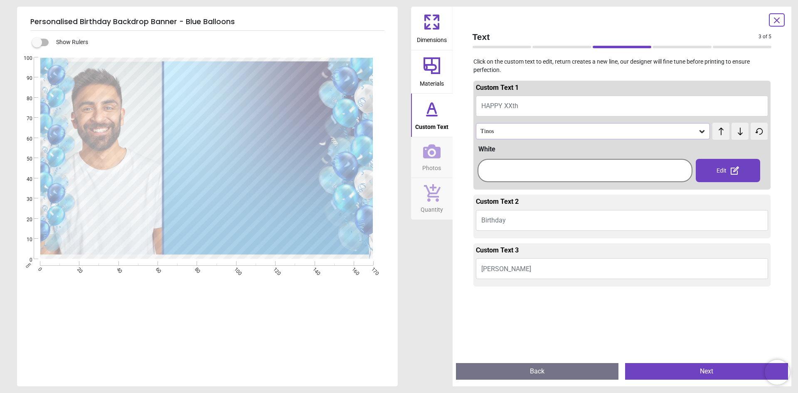
click at [504, 104] on span "HAPPY XXth" at bounding box center [499, 106] width 37 height 8
type textarea "*"
type textarea "**********"
click at [278, 216] on textarea at bounding box center [251, 212] width 162 height 43
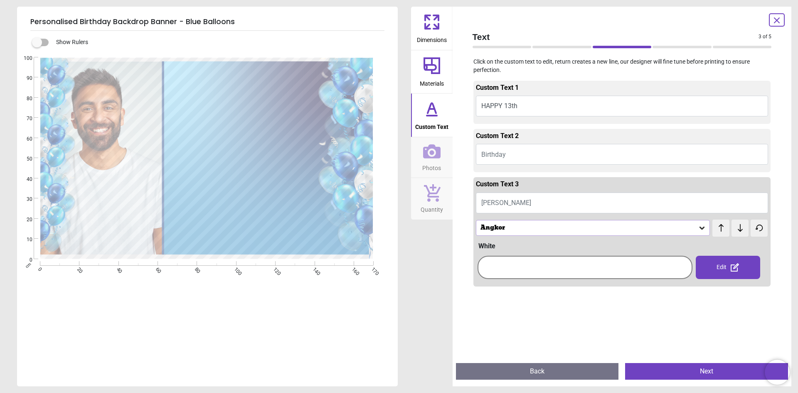
click at [503, 202] on button "COLIN" at bounding box center [622, 202] width 293 height 21
type textarea "****"
click at [499, 226] on div "Angkor" at bounding box center [589, 227] width 219 height 7
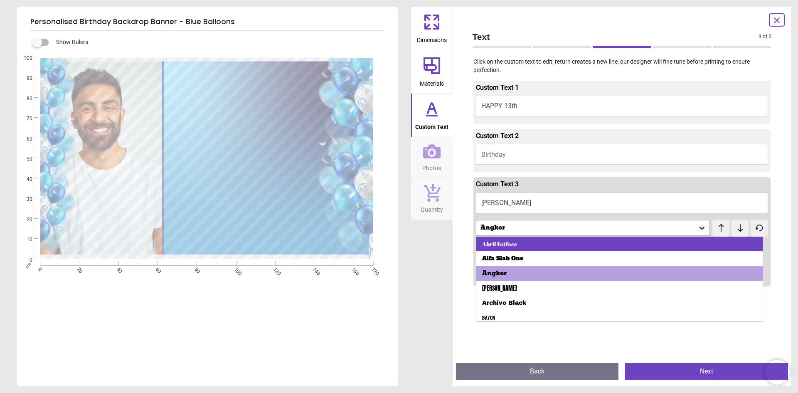
click at [502, 248] on div "Abril Fatface" at bounding box center [499, 244] width 35 height 8
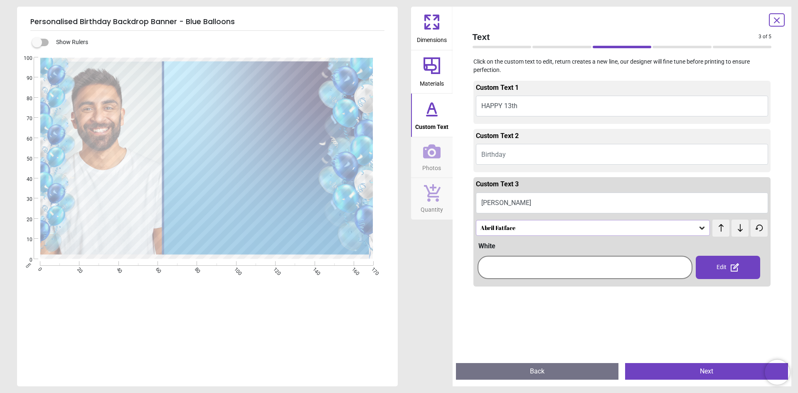
scroll to position [5, 0]
click at [505, 226] on div "Abril Fatface" at bounding box center [589, 227] width 219 height 7
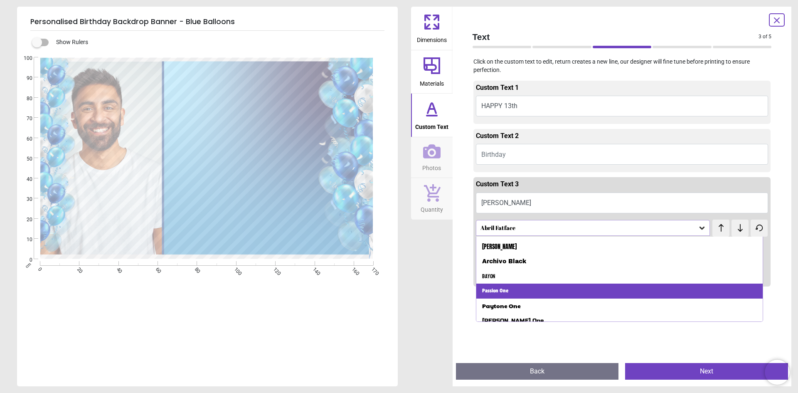
scroll to position [63, 0]
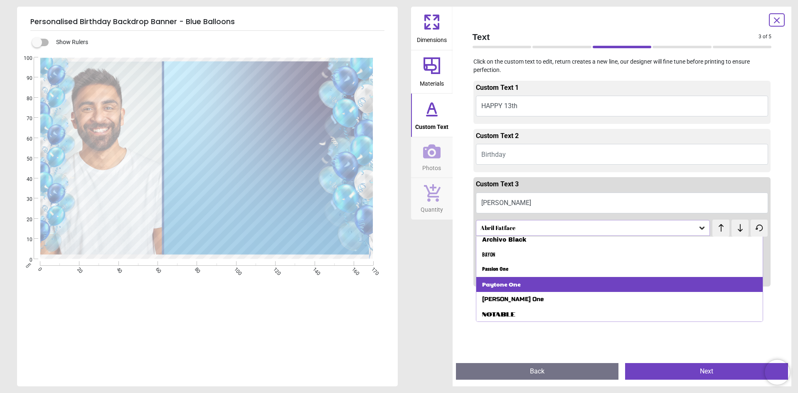
click at [514, 281] on div "Paytone One" at bounding box center [501, 284] width 39 height 8
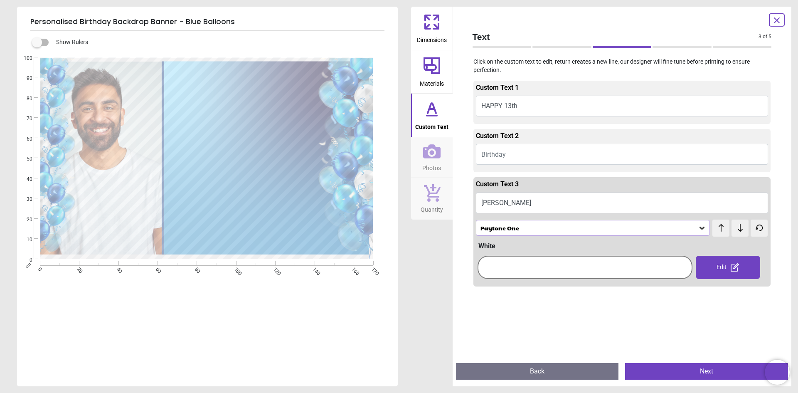
scroll to position [5, 0]
click at [240, 100] on textarea "**********" at bounding box center [249, 97] width 133 height 24
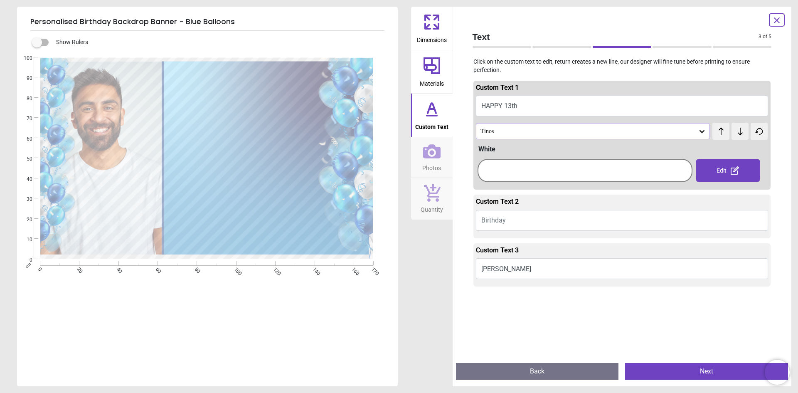
click at [503, 133] on div "Tinos" at bounding box center [589, 131] width 219 height 7
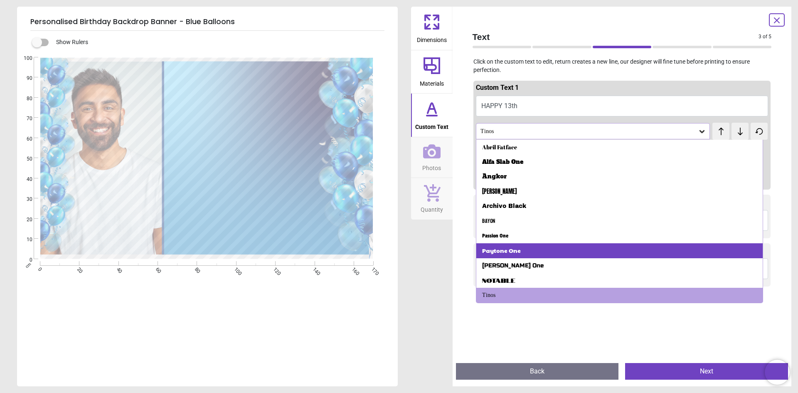
click at [504, 248] on div "Paytone One" at bounding box center [501, 250] width 39 height 8
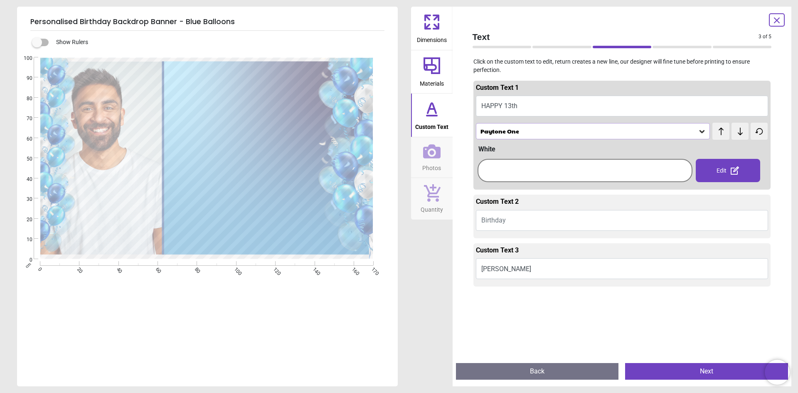
click at [503, 127] on div "Paytone One" at bounding box center [593, 131] width 234 height 16
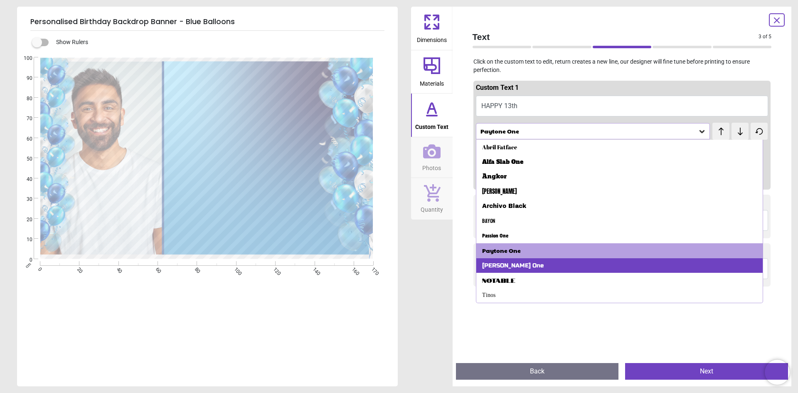
click at [500, 271] on div "Russo One" at bounding box center [619, 265] width 287 height 15
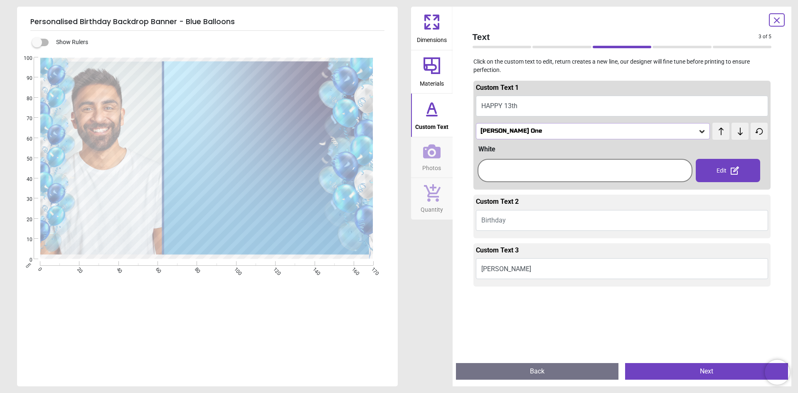
click at [492, 128] on div "Russo One" at bounding box center [589, 131] width 219 height 7
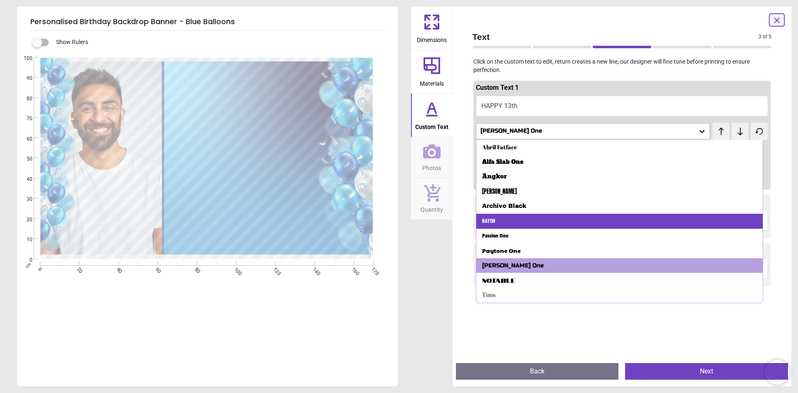
click at [494, 225] on div "Bayon" at bounding box center [488, 221] width 13 height 8
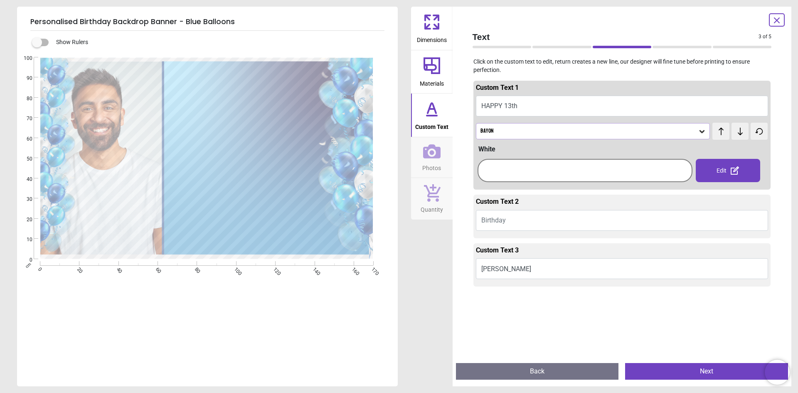
click at [495, 131] on div "Bayon" at bounding box center [589, 131] width 219 height 7
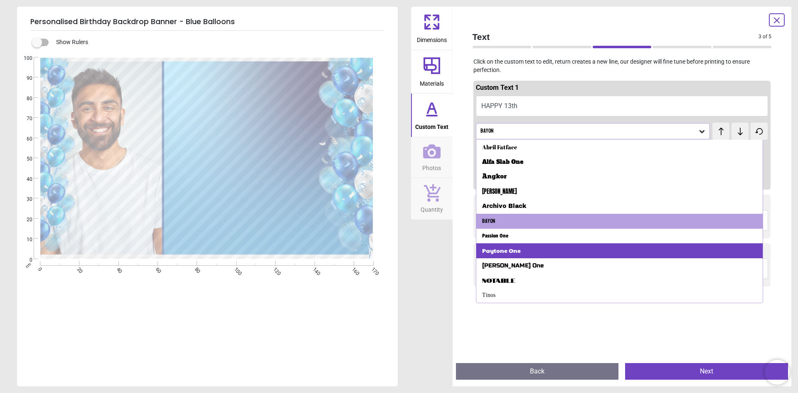
click at [497, 251] on div "Paytone One" at bounding box center [501, 250] width 39 height 8
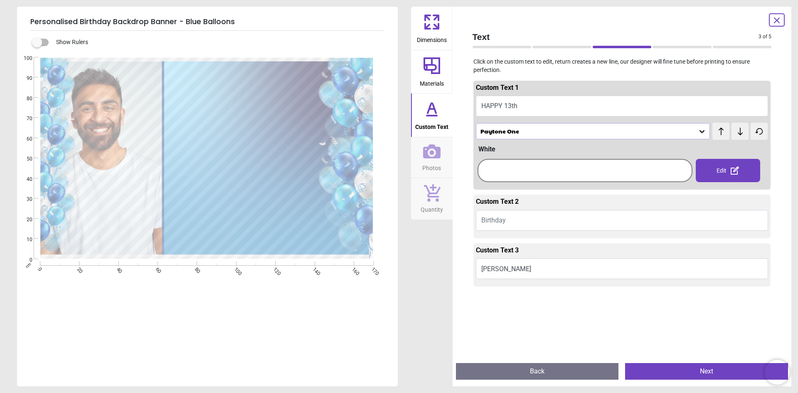
drag, startPoint x: 516, startPoint y: 167, endPoint x: 575, endPoint y: 162, distance: 59.3
click at [517, 167] on div at bounding box center [585, 170] width 211 height 19
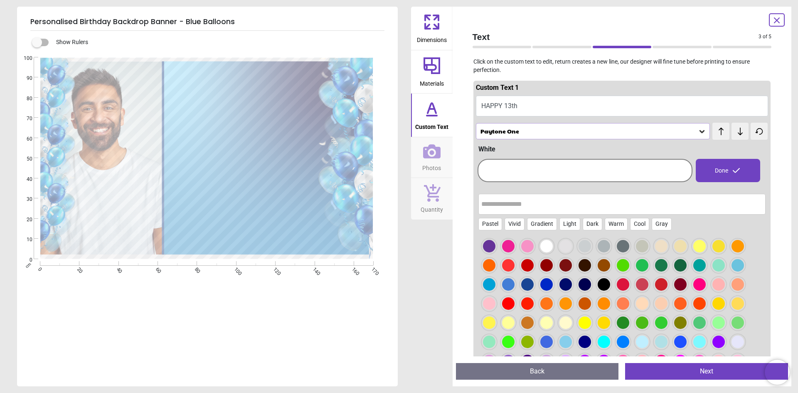
click at [601, 284] on div at bounding box center [604, 284] width 12 height 12
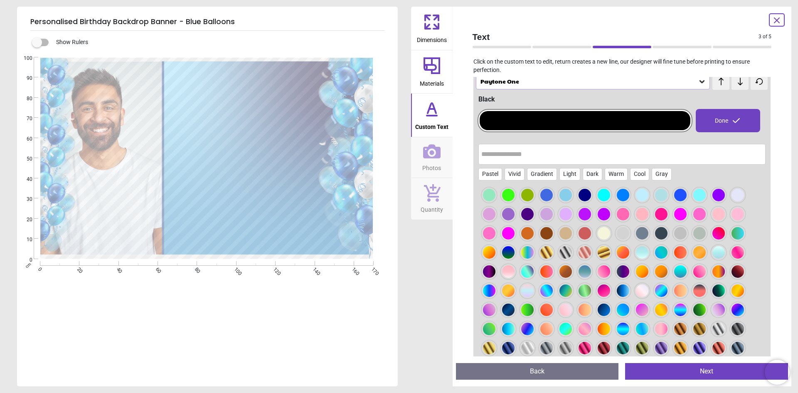
scroll to position [125, 0]
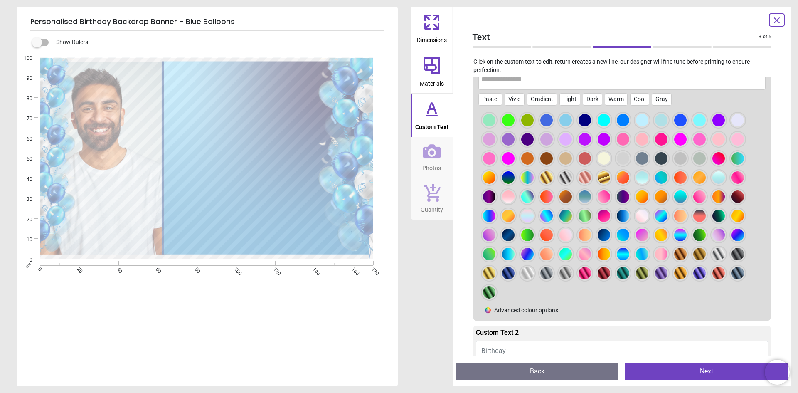
click at [563, 177] on div at bounding box center [565, 177] width 12 height 12
click at [598, 176] on div at bounding box center [604, 177] width 12 height 12
click at [739, 255] on div at bounding box center [737, 254] width 12 height 12
click at [718, 255] on div at bounding box center [718, 254] width 12 height 12
click at [525, 270] on div at bounding box center [527, 273] width 12 height 12
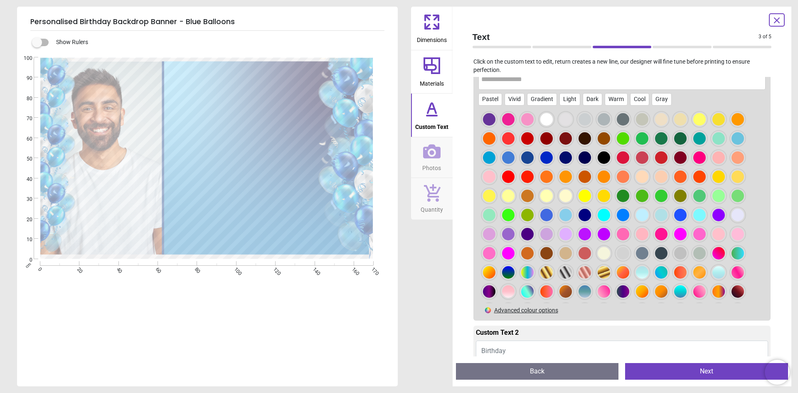
scroll to position [0, 0]
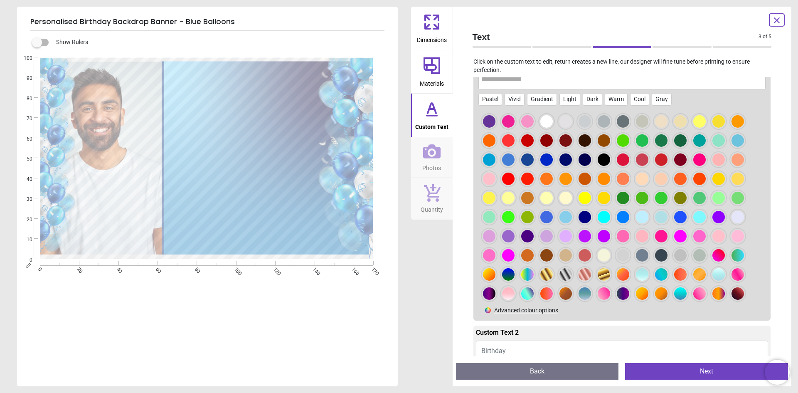
click at [547, 124] on div at bounding box center [546, 121] width 12 height 12
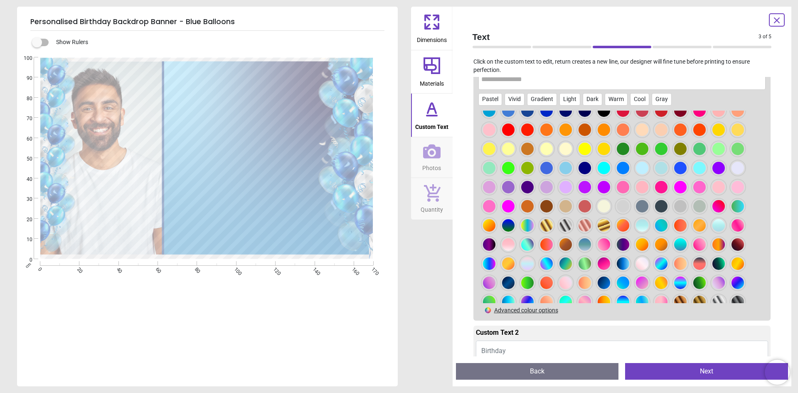
scroll to position [97, 0]
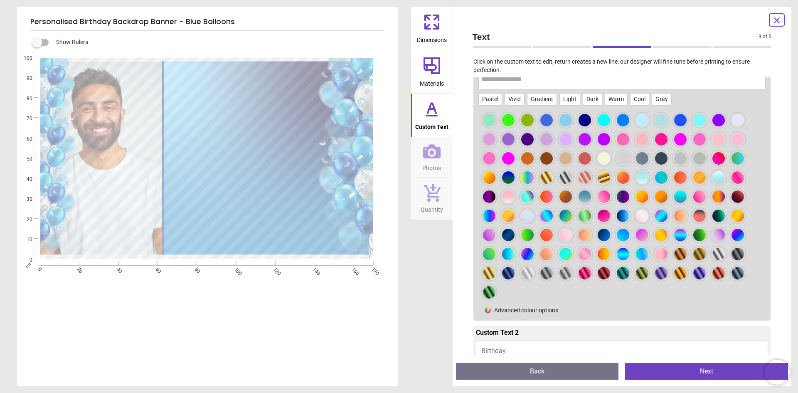
click at [653, 364] on button "Next" at bounding box center [706, 371] width 163 height 17
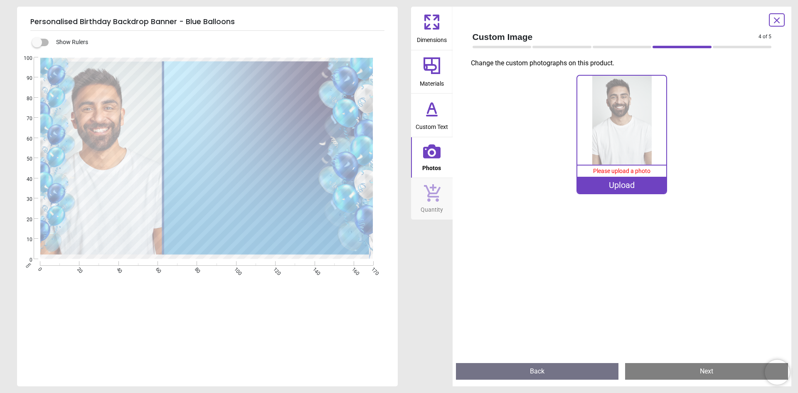
click at [590, 183] on div "Upload" at bounding box center [621, 185] width 89 height 17
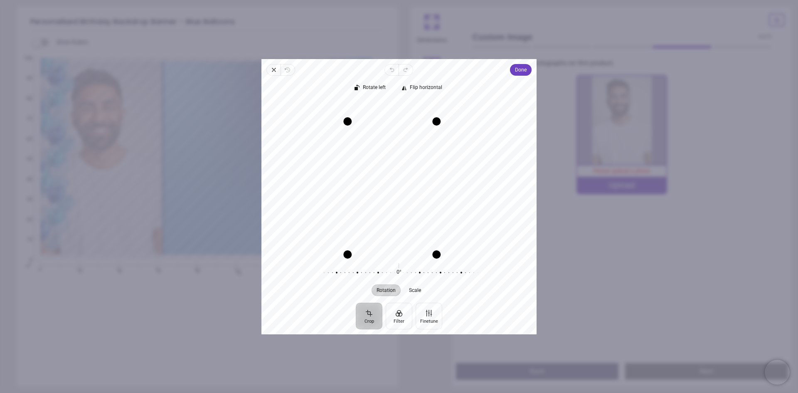
drag, startPoint x: 449, startPoint y: 98, endPoint x: 422, endPoint y: 111, distance: 29.9
click at [422, 111] on div "Recenter" at bounding box center [399, 177] width 262 height 154
click at [523, 65] on span "Done" at bounding box center [521, 70] width 12 height 10
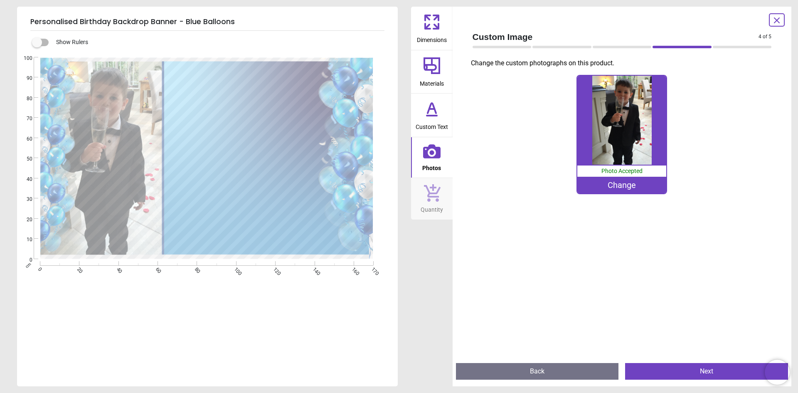
click at [623, 187] on div "Change" at bounding box center [621, 185] width 89 height 17
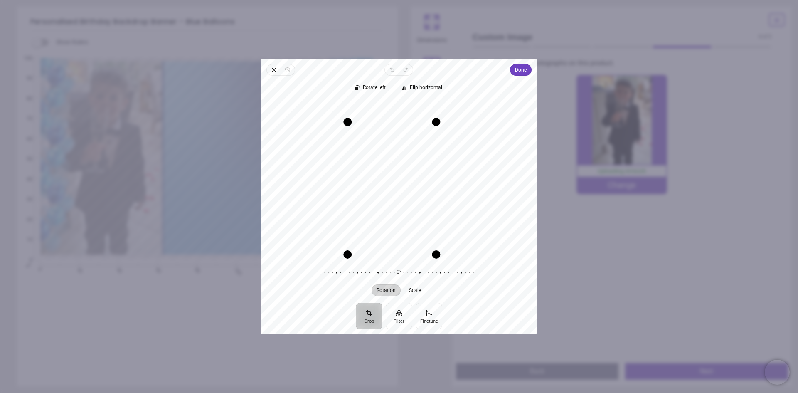
drag, startPoint x: 450, startPoint y: 101, endPoint x: 421, endPoint y: 113, distance: 31.6
click at [421, 113] on div "Recenter" at bounding box center [399, 177] width 262 height 154
drag, startPoint x: 384, startPoint y: 182, endPoint x: 389, endPoint y: 183, distance: 4.2
click at [389, 183] on button "Recenter" at bounding box center [392, 188] width 20 height 20
drag, startPoint x: 385, startPoint y: 197, endPoint x: 392, endPoint y: 197, distance: 7.1
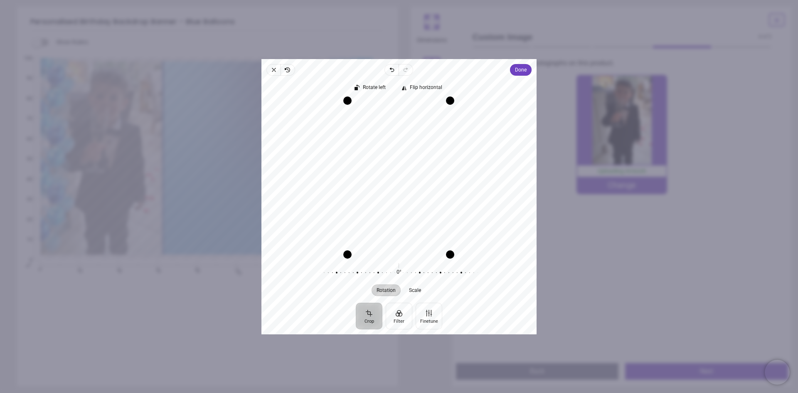
click at [392, 197] on div "Recenter" at bounding box center [399, 177] width 262 height 154
click at [522, 67] on span "Done" at bounding box center [521, 70] width 12 height 10
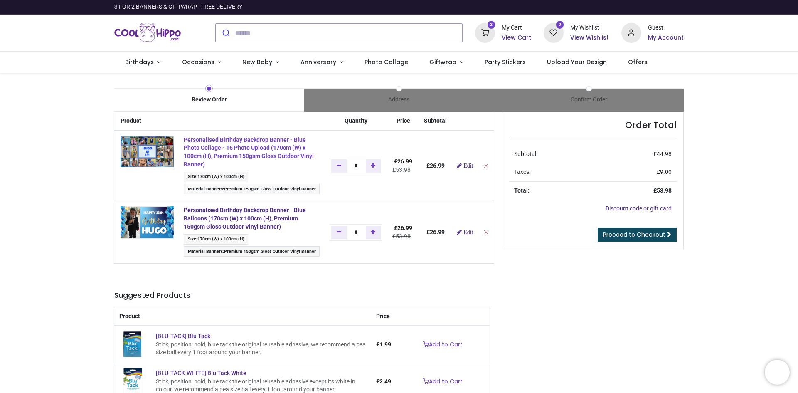
click at [228, 151] on strong "Personalised Birthday Backdrop Banner - Blue Photo Collage - 16 Photo Upload (1…" at bounding box center [249, 151] width 130 height 31
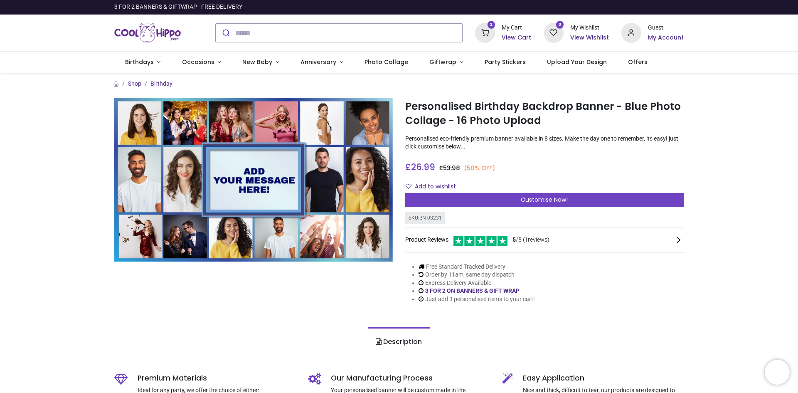
click at [509, 38] on h6 "View Cart" at bounding box center [517, 38] width 30 height 8
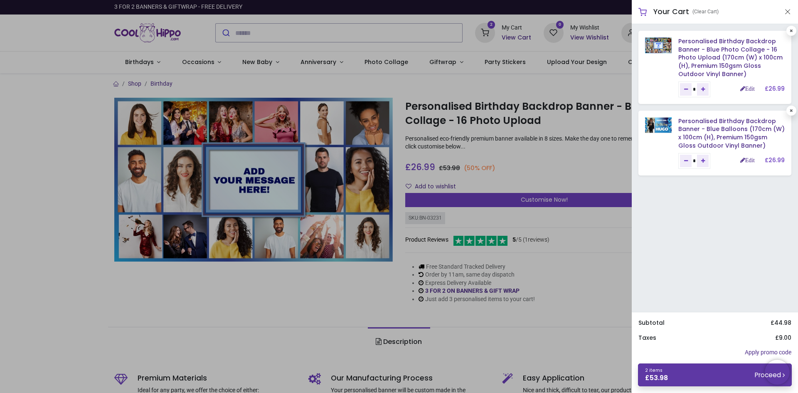
click at [701, 377] on link "2 items £ 53.98 Proceed" at bounding box center [715, 374] width 154 height 23
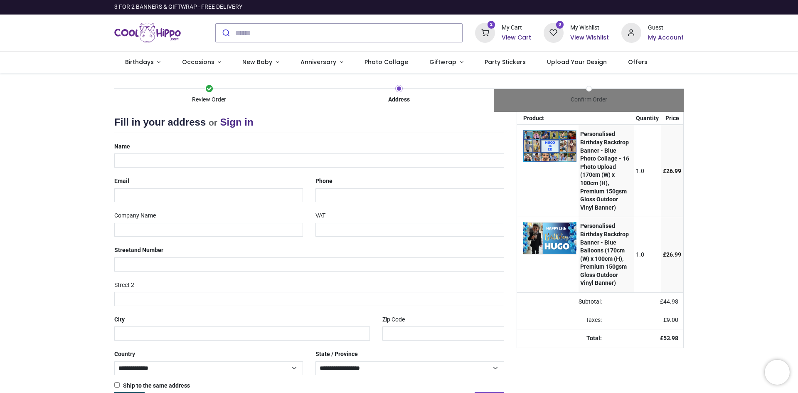
select select "***"
click at [164, 161] on input "text" at bounding box center [309, 160] width 390 height 14
type input "*"
type input "**********"
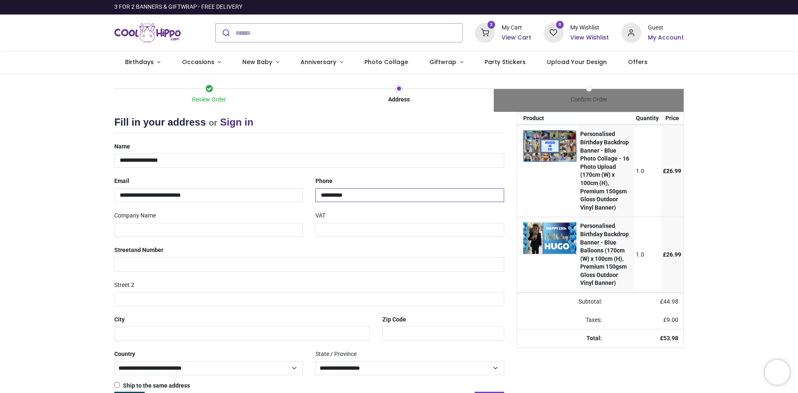
type input "**********"
click at [161, 270] on input "text" at bounding box center [309, 264] width 390 height 14
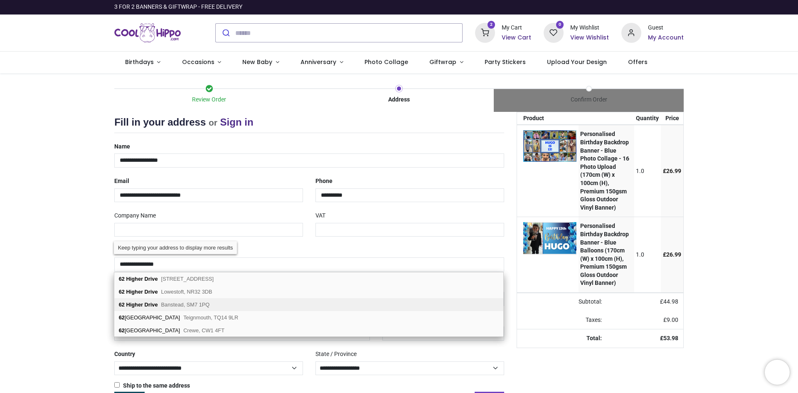
click at [166, 301] on span "Banstead, SM7 1PQ" at bounding box center [185, 304] width 49 height 6
type input "**********"
type input "*******"
select select "***"
select select
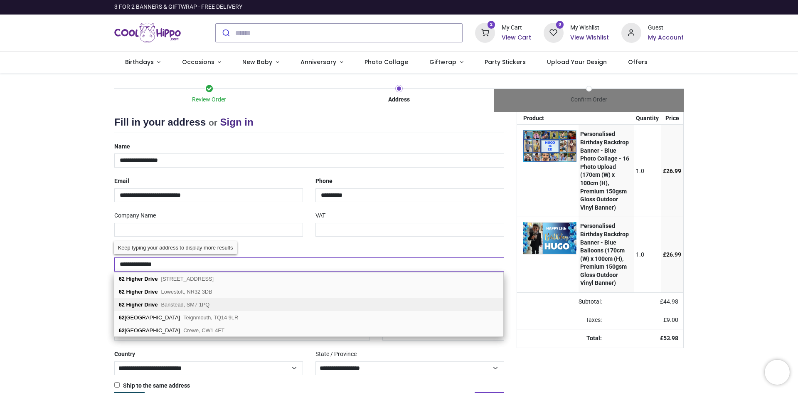
type input "********"
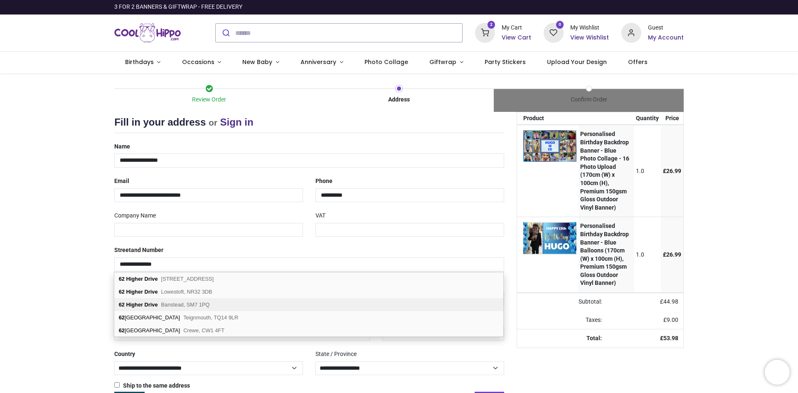
click at [166, 306] on span "Banstead, SM7 1PQ" at bounding box center [185, 304] width 49 height 6
select select "***"
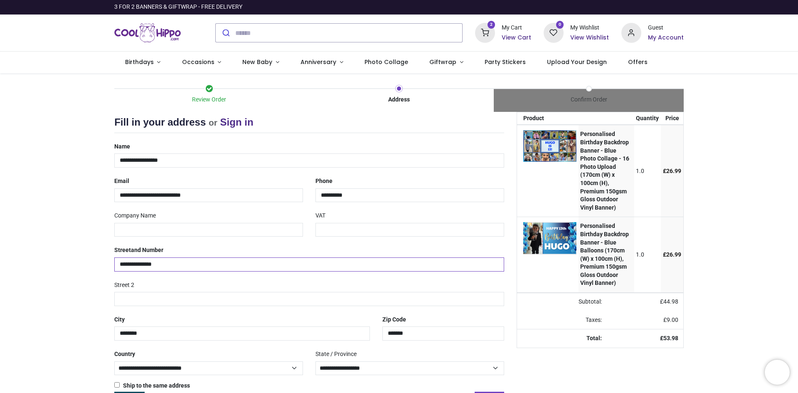
scroll to position [30, 0]
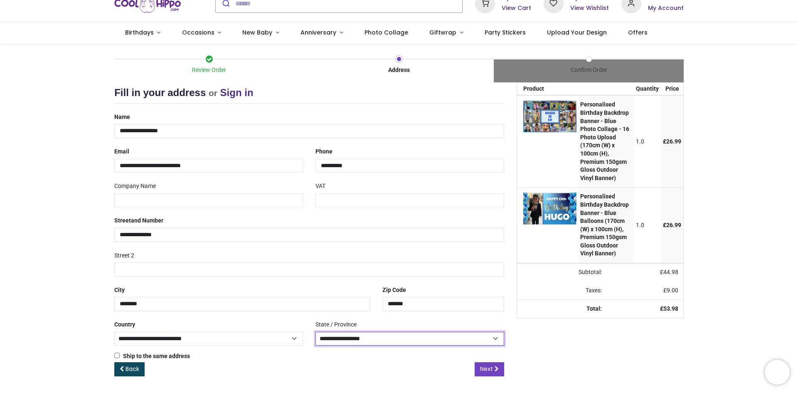
click at [372, 338] on select "**********" at bounding box center [409, 339] width 189 height 14
select select "***"
click at [315, 332] on select "**********" at bounding box center [409, 339] width 189 height 14
click at [492, 369] on span "Next" at bounding box center [486, 368] width 13 height 8
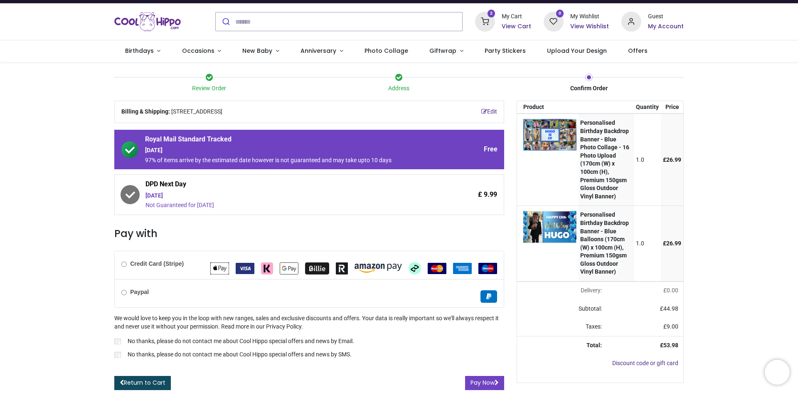
scroll to position [21, 0]
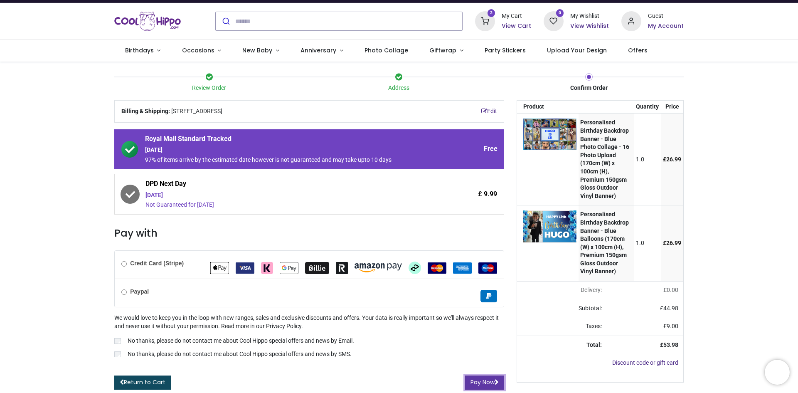
click at [482, 375] on button "Pay Now" at bounding box center [484, 382] width 39 height 14
